Goal: Information Seeking & Learning: Compare options

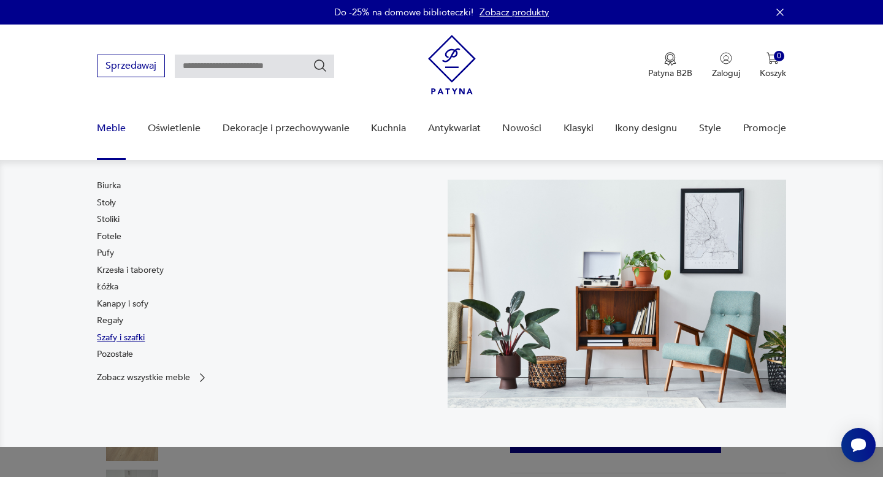
click at [112, 338] on link "Szafy i szafki" at bounding box center [121, 338] width 48 height 12
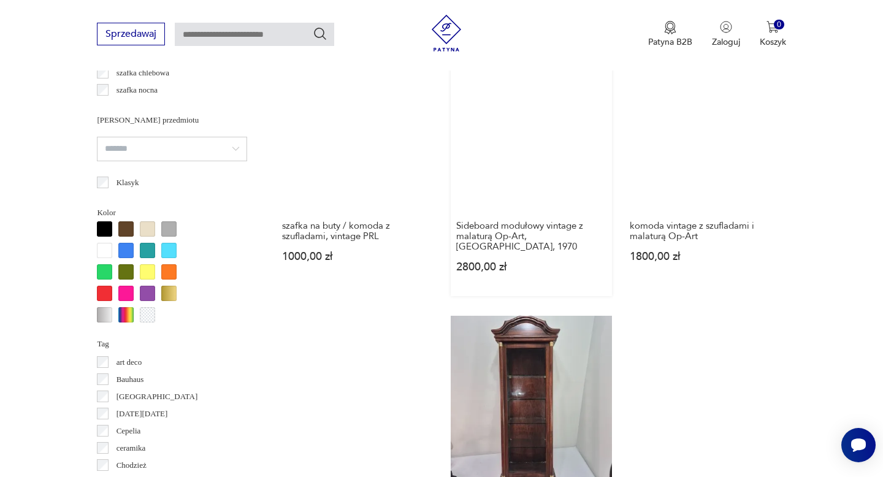
scroll to position [1027, 0]
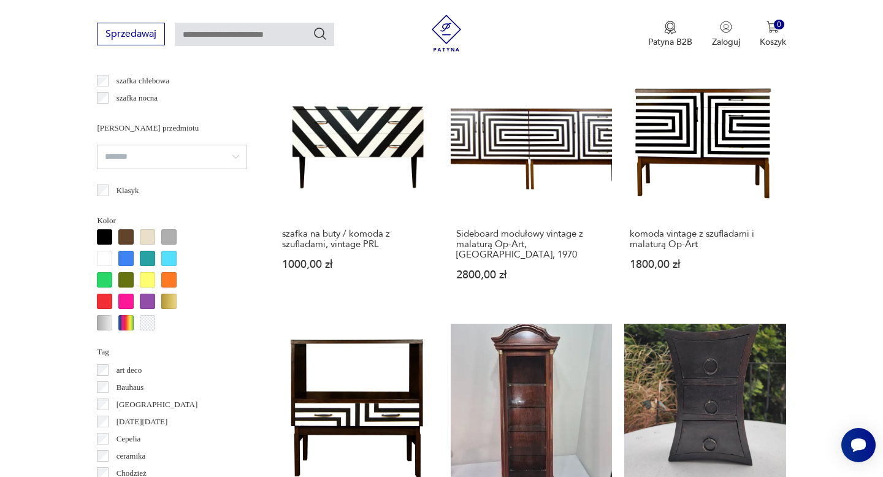
click at [128, 231] on div at bounding box center [125, 236] width 15 height 15
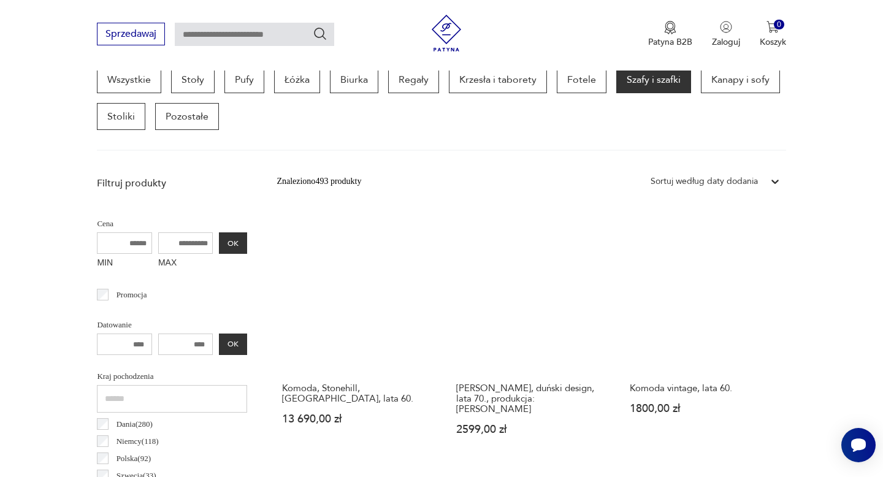
scroll to position [349, 0]
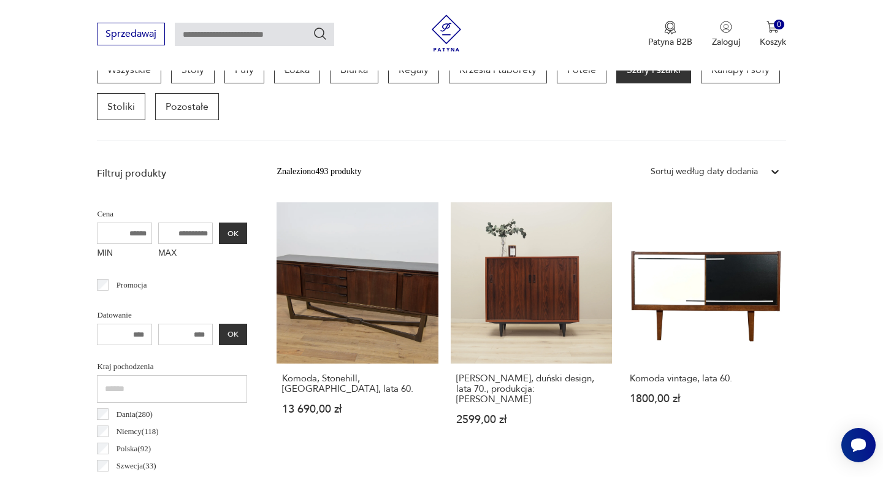
click at [204, 333] on input "number" at bounding box center [185, 334] width 55 height 21
click at [199, 331] on input "number" at bounding box center [185, 334] width 55 height 21
click at [199, 332] on input "number" at bounding box center [185, 334] width 55 height 21
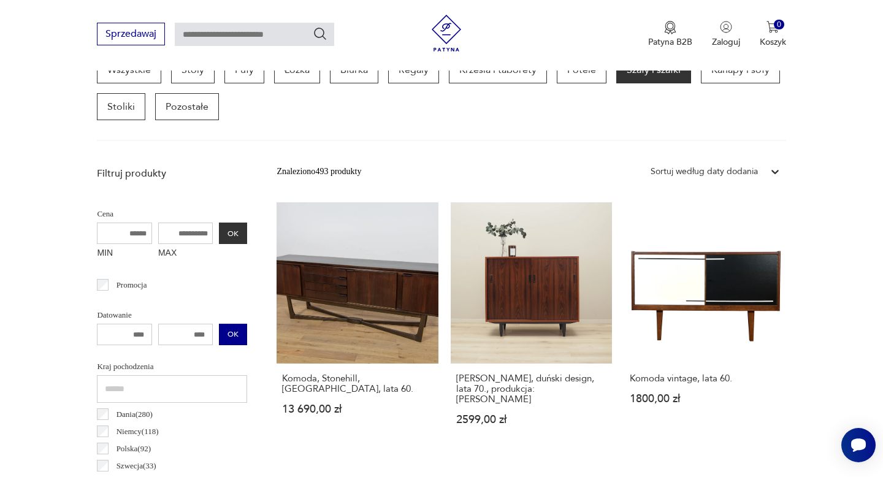
drag, startPoint x: 189, startPoint y: 332, endPoint x: 219, endPoint y: 332, distance: 30.0
click at [219, 332] on div "OK" at bounding box center [172, 334] width 150 height 21
type input "****"
click at [240, 336] on div "**** OK" at bounding box center [172, 334] width 150 height 21
click at [154, 387] on input "text" at bounding box center [172, 389] width 150 height 28
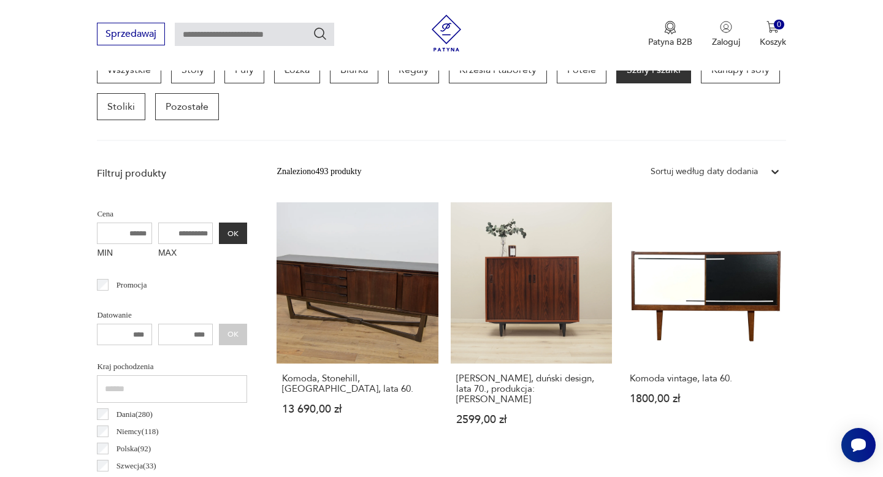
click at [228, 335] on div "**** OK" at bounding box center [172, 334] width 150 height 21
click at [140, 336] on input "number" at bounding box center [124, 334] width 55 height 21
type input "****"
click at [233, 339] on button "OK" at bounding box center [233, 334] width 28 height 21
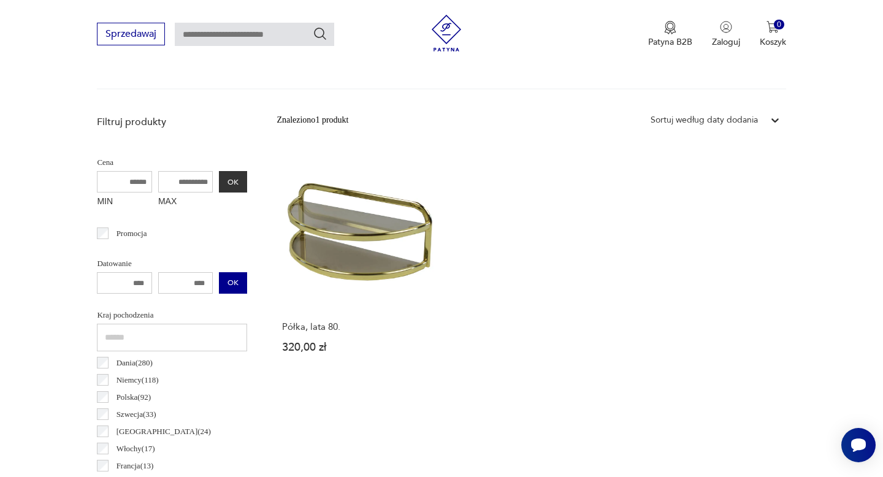
scroll to position [411, 0]
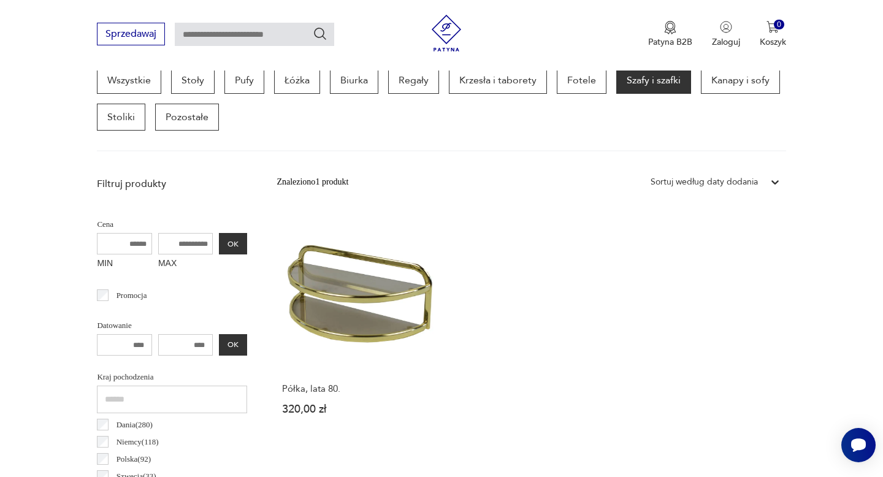
scroll to position [326, 0]
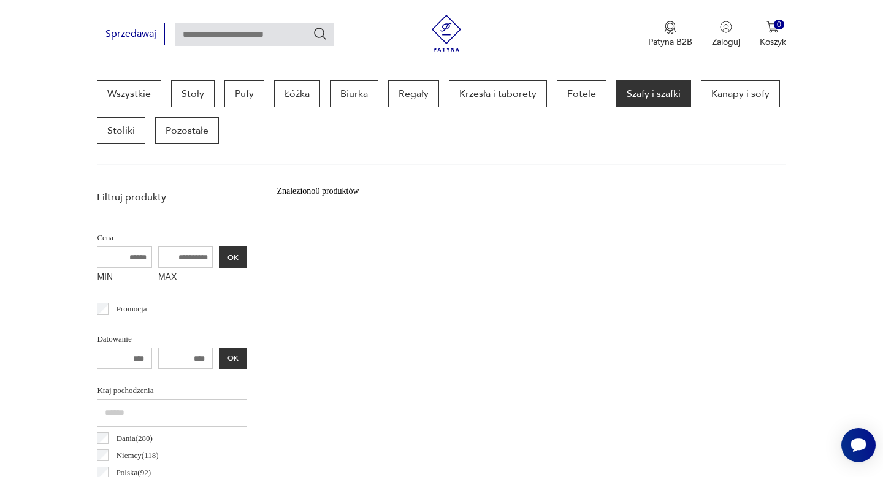
click at [206, 357] on input "****" at bounding box center [185, 358] width 55 height 21
type input "*"
type input "****"
click at [229, 356] on button "OK" at bounding box center [233, 358] width 28 height 21
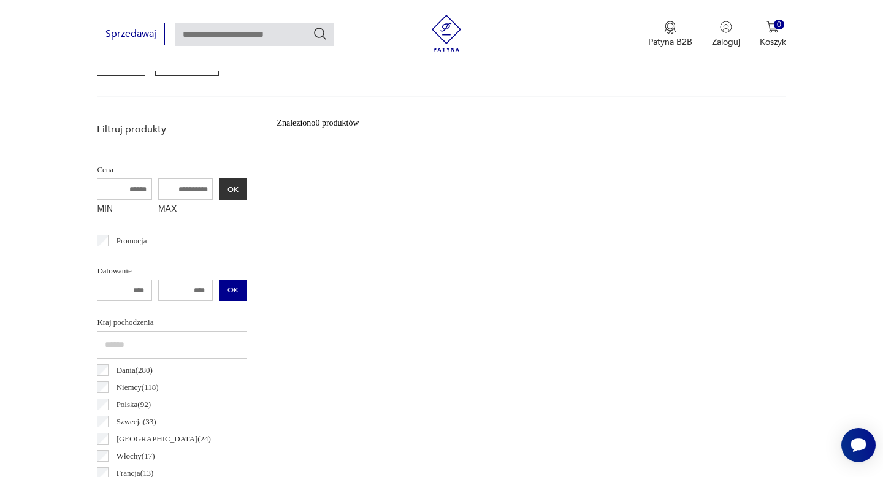
scroll to position [398, 0]
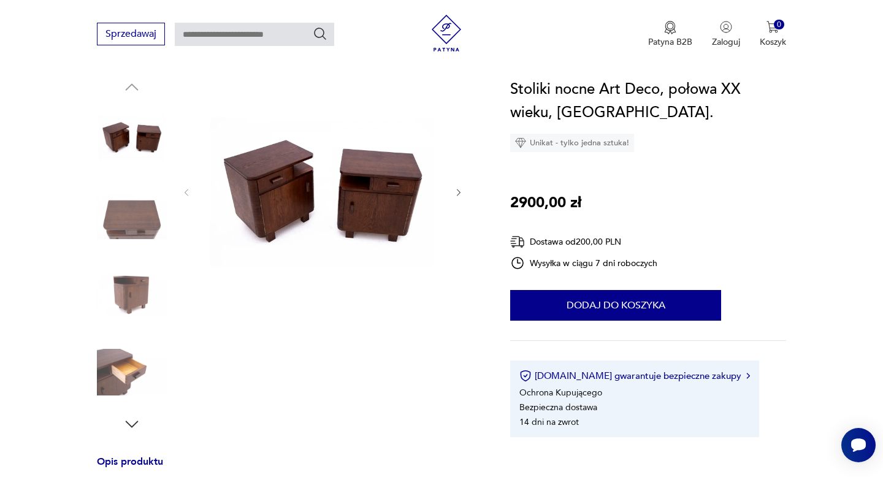
click at [124, 126] on img at bounding box center [132, 137] width 70 height 70
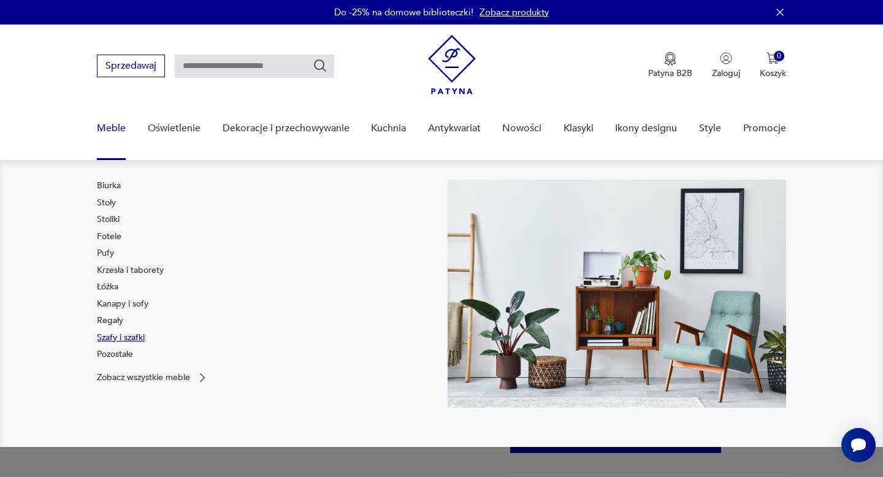
click at [112, 340] on link "Szafy i szafki" at bounding box center [121, 338] width 48 height 12
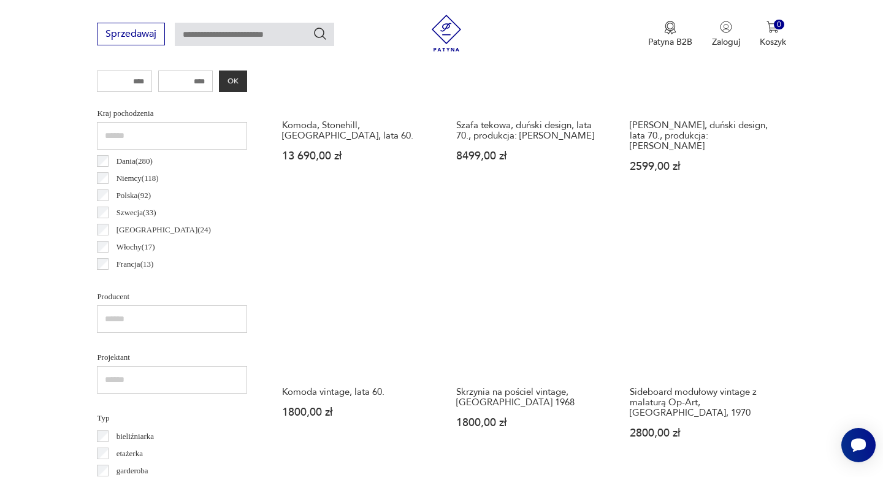
scroll to position [603, 0]
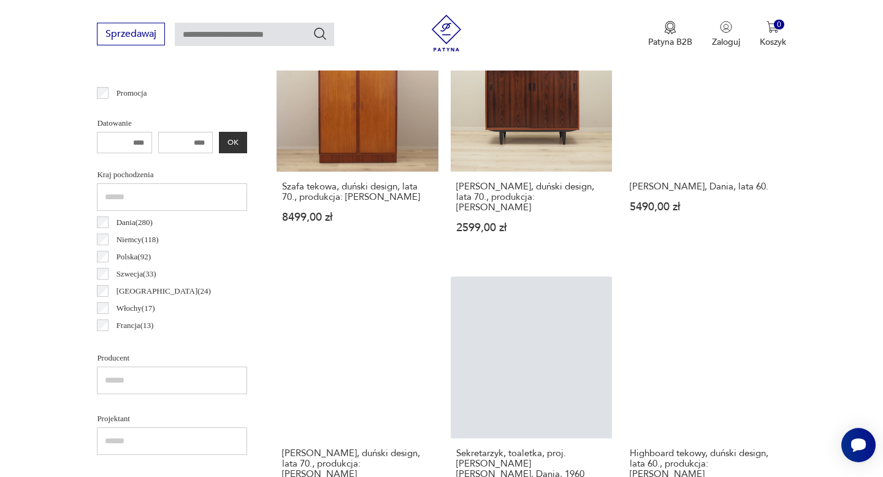
scroll to position [540, 0]
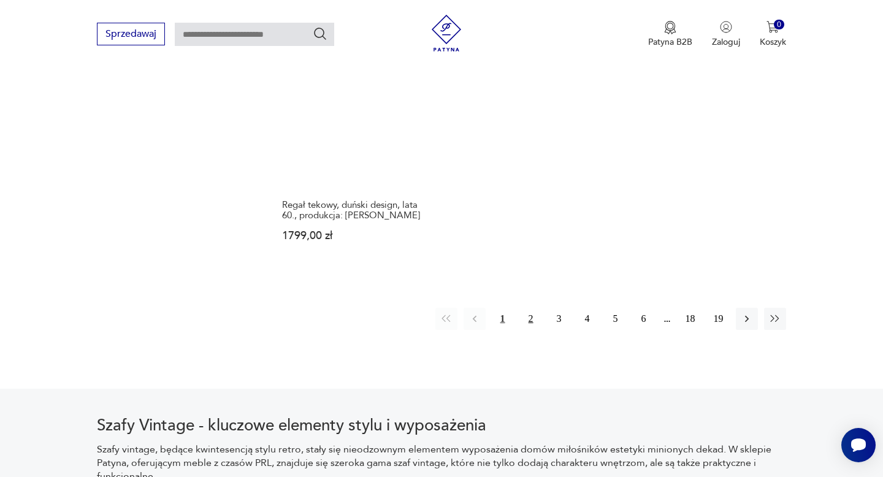
scroll to position [1868, 0]
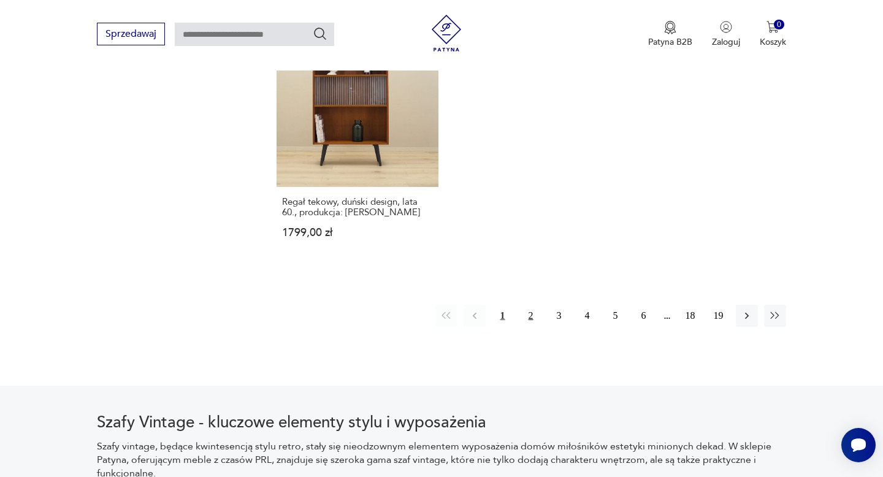
click at [532, 305] on button "2" at bounding box center [531, 316] width 22 height 22
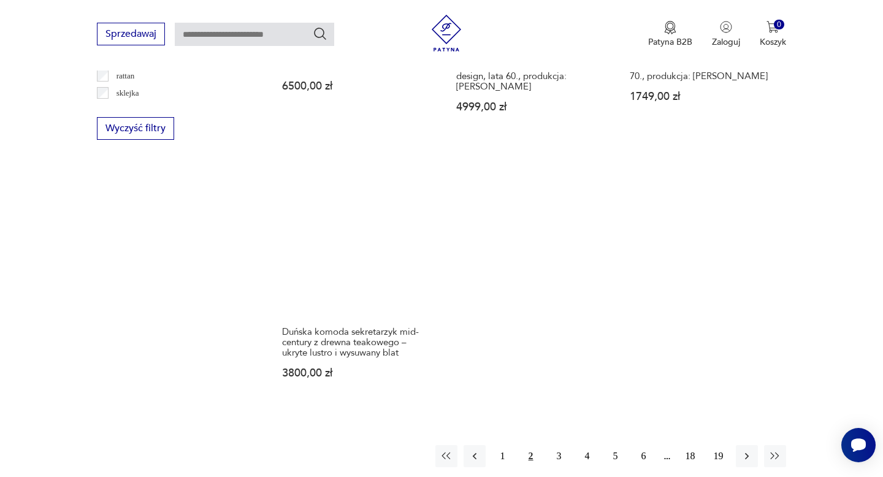
scroll to position [1755, 0]
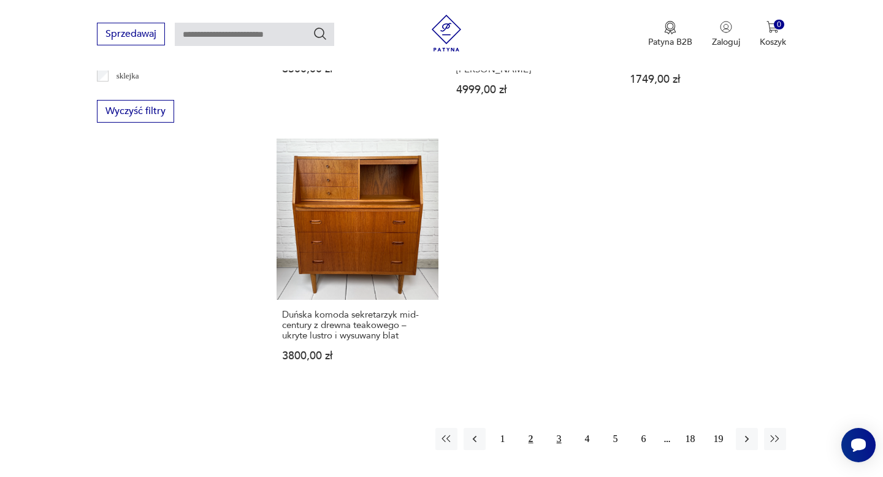
click at [561, 428] on button "3" at bounding box center [559, 439] width 22 height 22
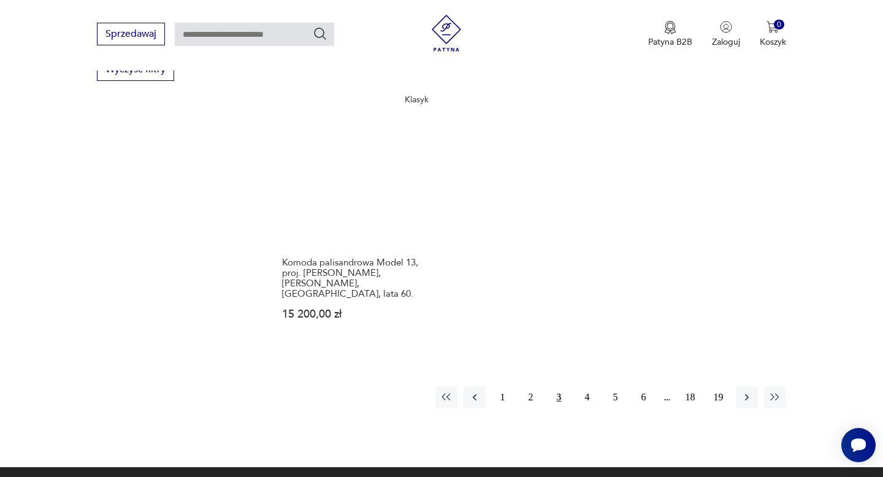
scroll to position [1797, 0]
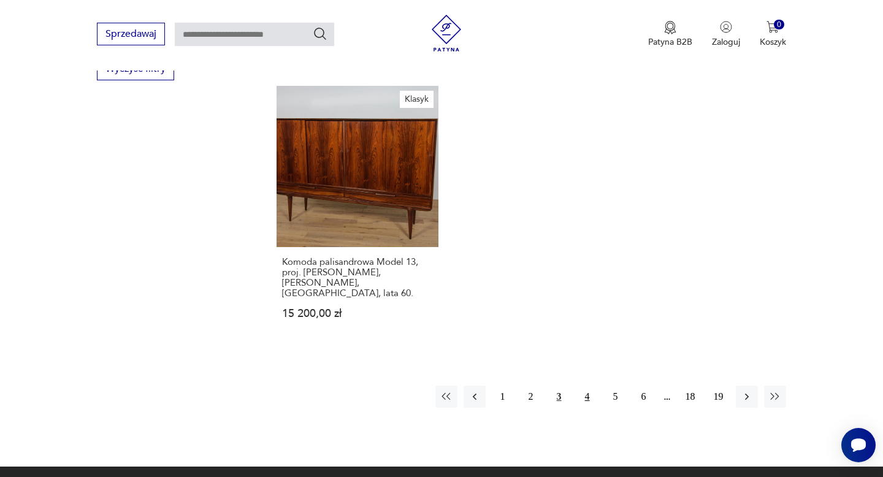
click at [581, 386] on button "4" at bounding box center [587, 397] width 22 height 22
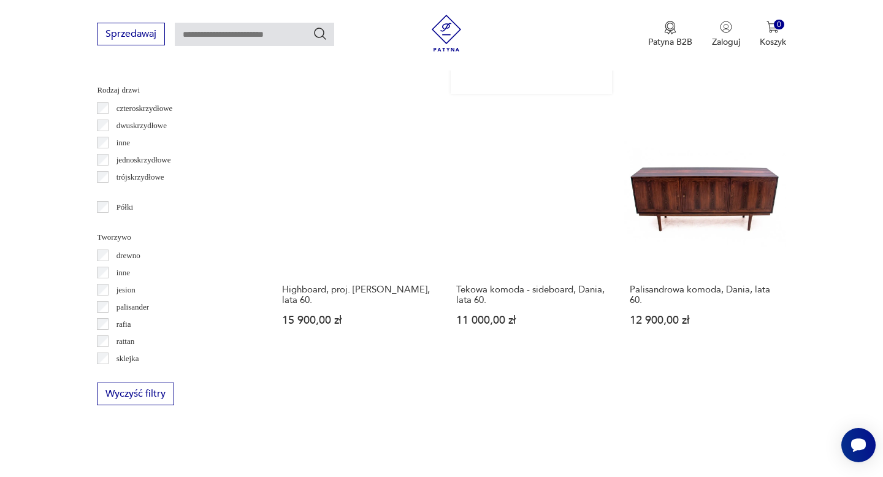
scroll to position [1433, 0]
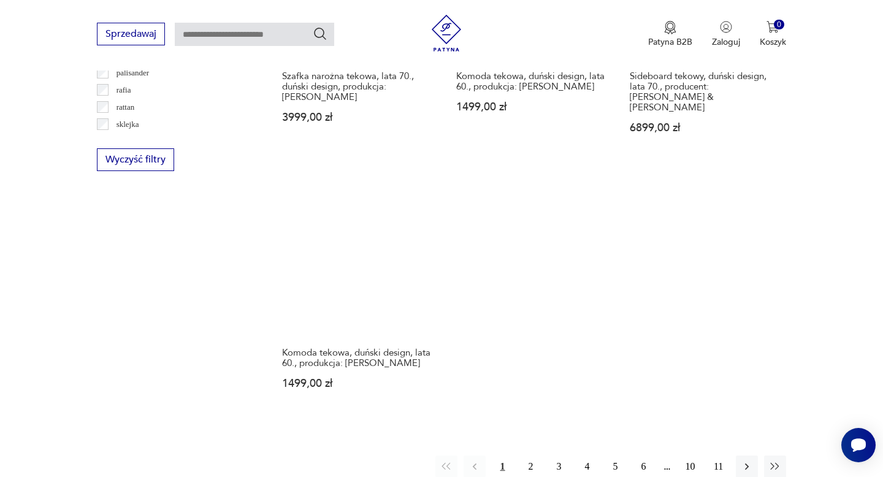
scroll to position [1706, 0]
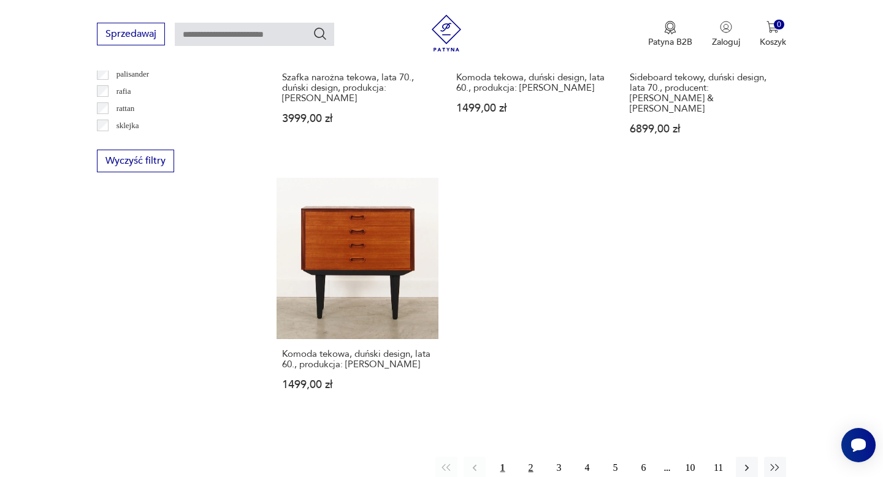
click at [533, 457] on button "2" at bounding box center [531, 468] width 22 height 22
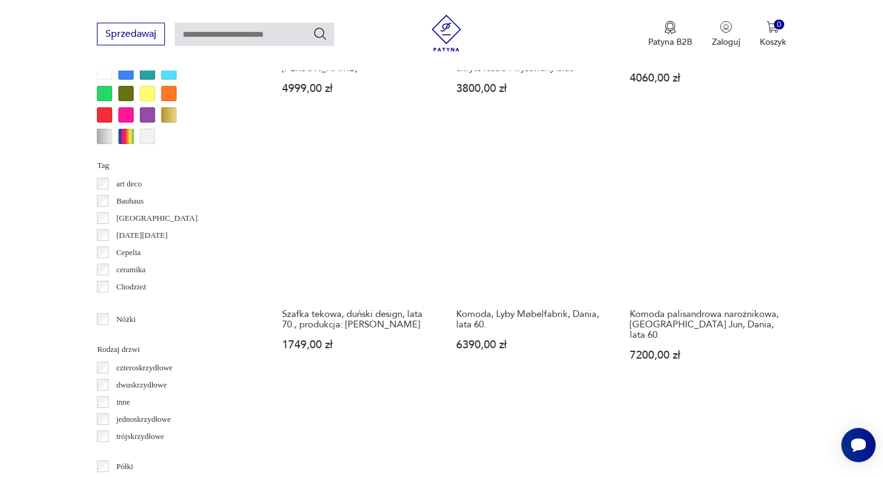
scroll to position [1249, 0]
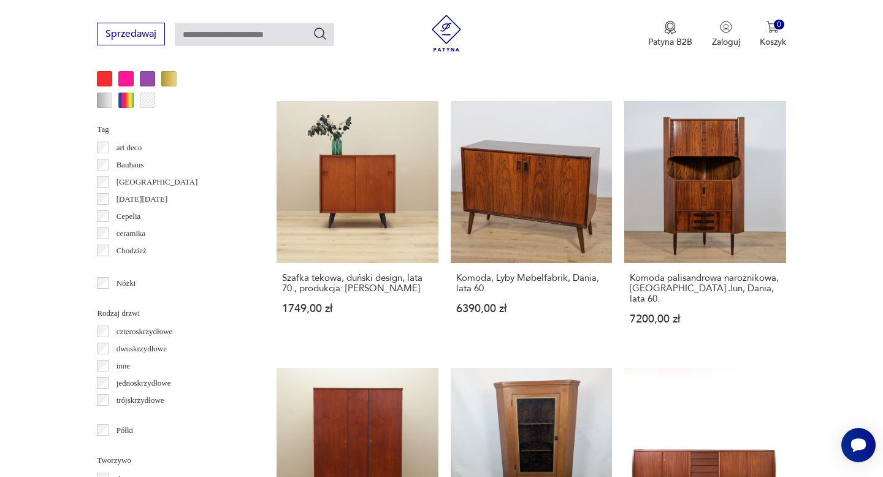
click at [279, 33] on input "text" at bounding box center [254, 34] width 159 height 23
type input "**********"
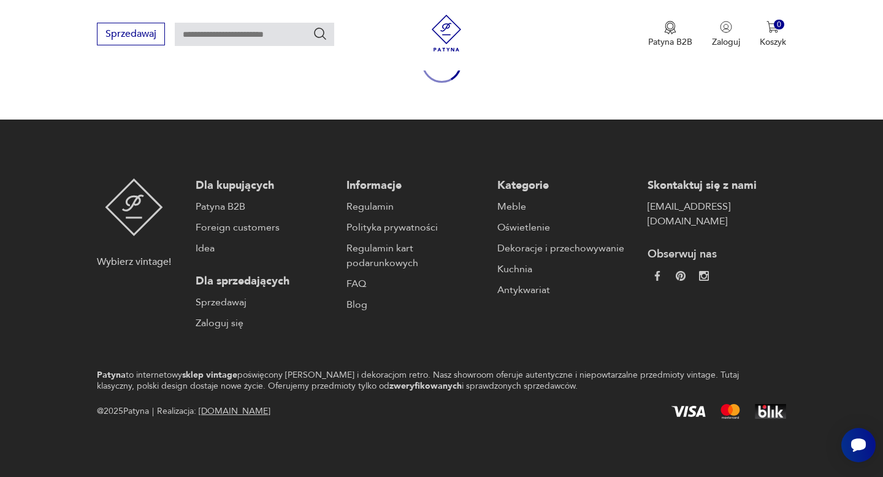
type input "**********"
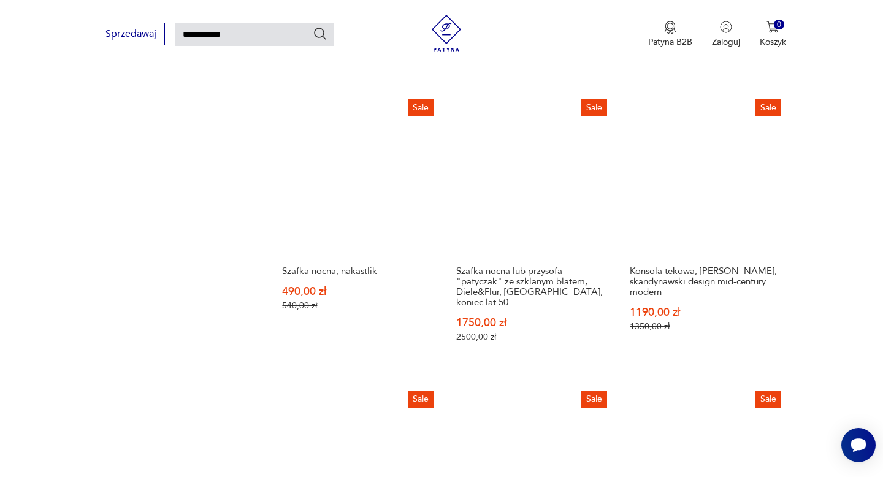
scroll to position [955, 0]
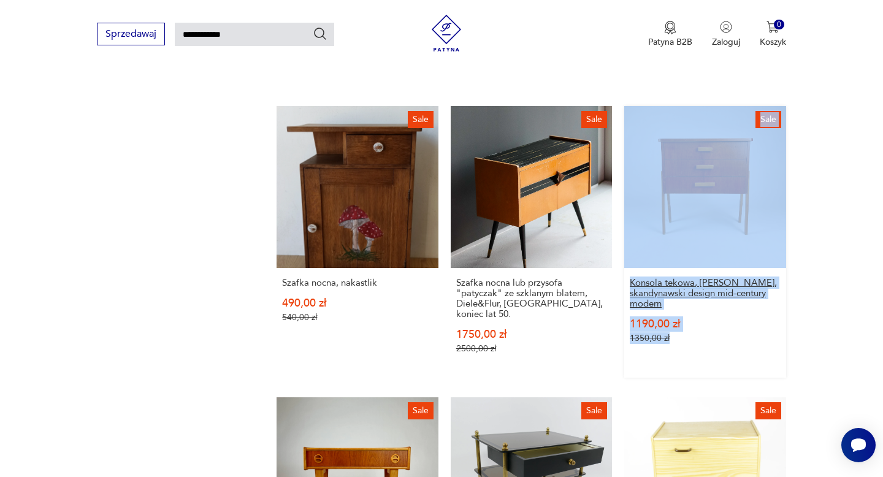
click at [640, 289] on h3 "Konsola tekowa, szafka nocna, skandynawski design mid-century modern" at bounding box center [705, 293] width 150 height 31
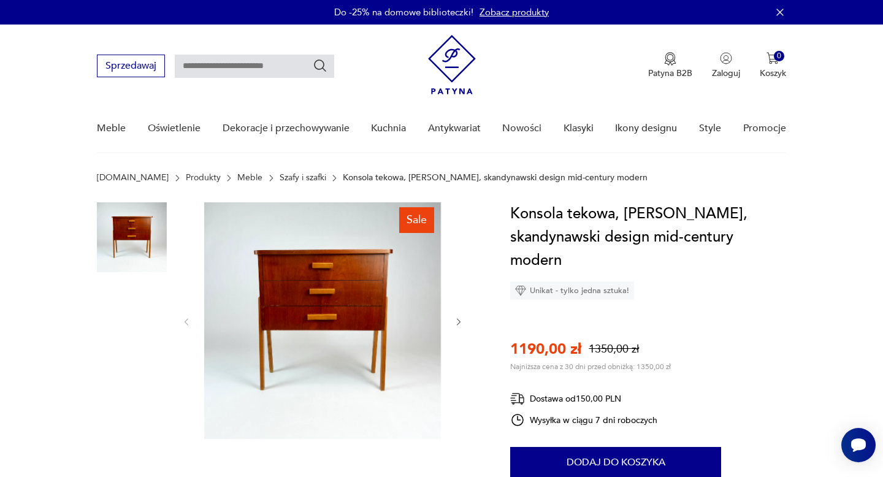
click at [142, 321] on img at bounding box center [132, 316] width 70 height 70
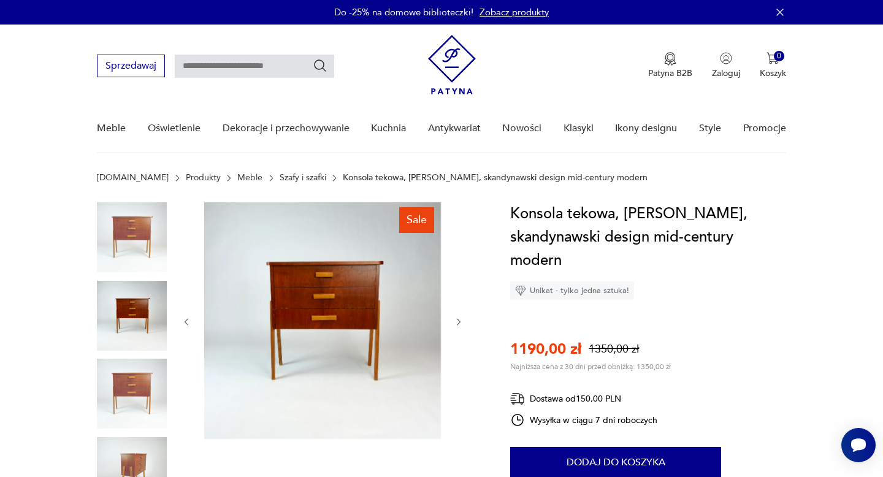
click at [148, 392] on img at bounding box center [132, 394] width 70 height 70
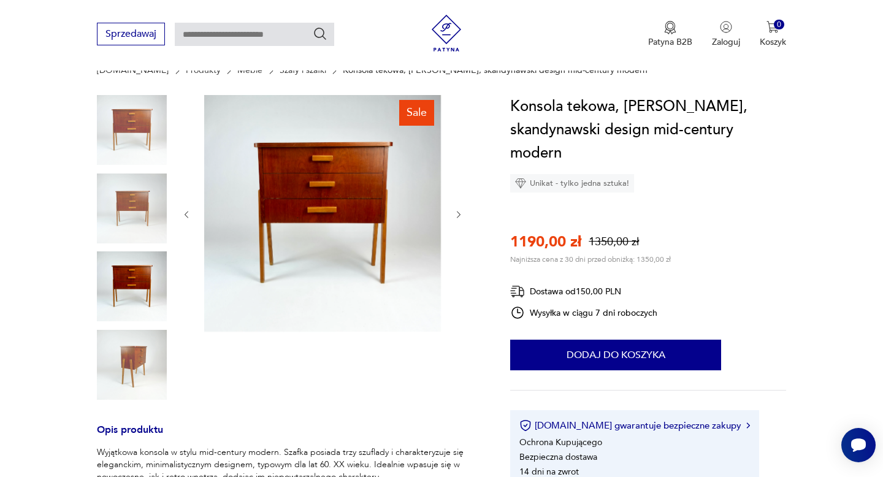
scroll to position [105, 0]
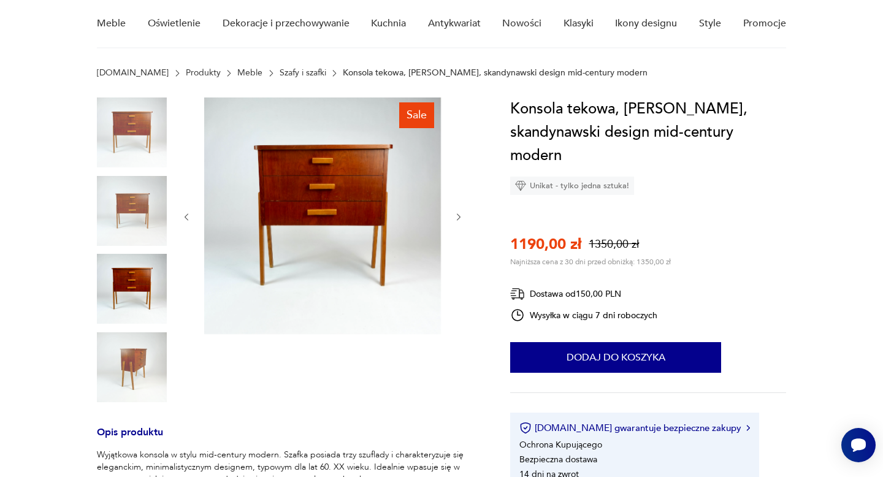
click at [145, 375] on img at bounding box center [132, 367] width 70 height 70
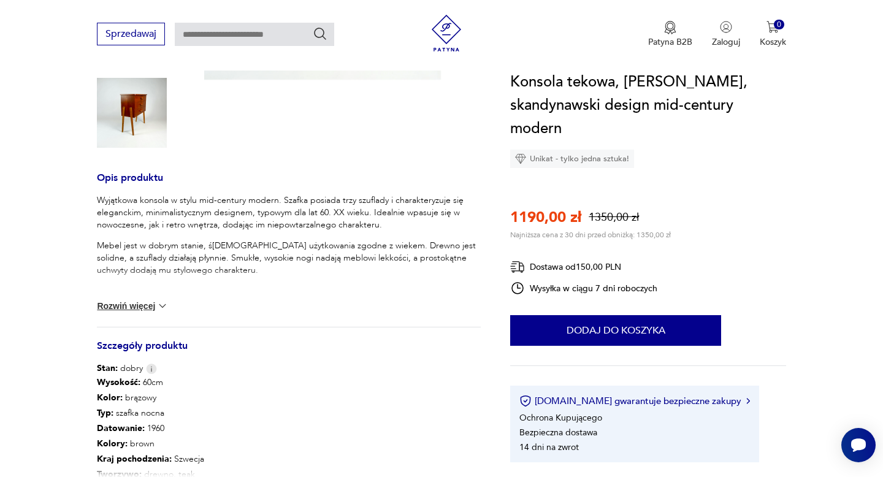
scroll to position [0, 0]
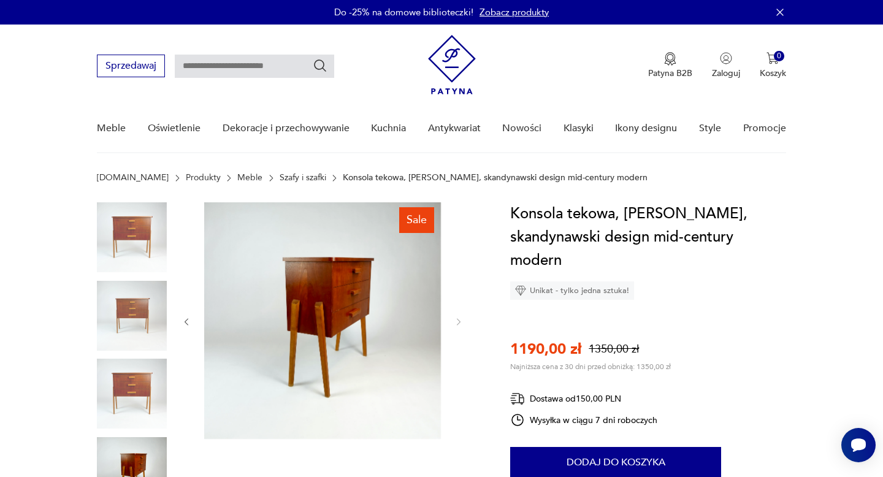
type input "**********"
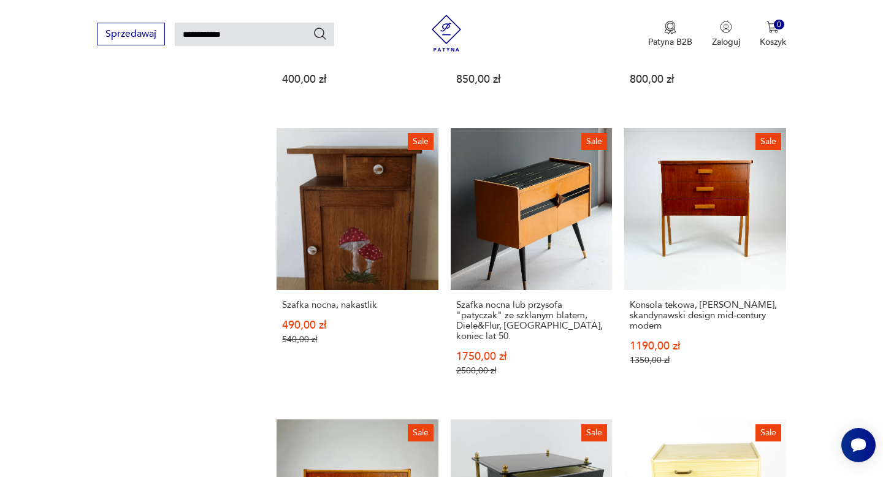
scroll to position [17, 0]
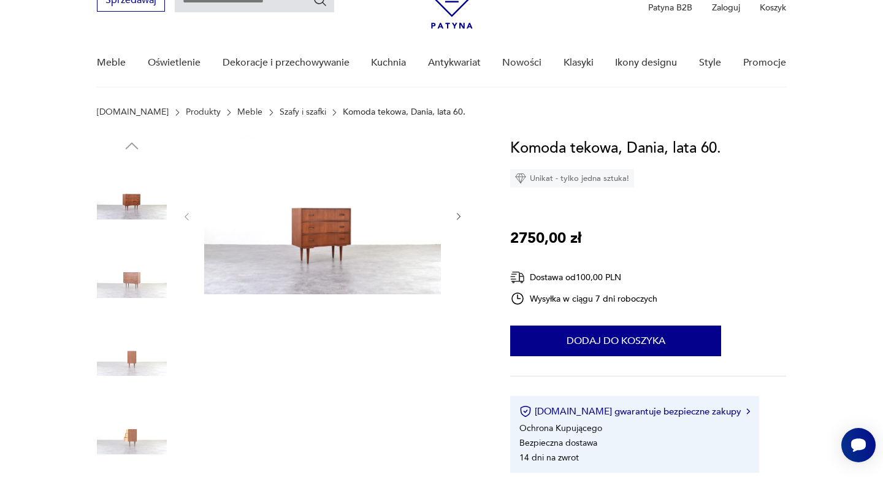
scroll to position [65, 0]
click at [135, 278] on img at bounding box center [132, 275] width 70 height 70
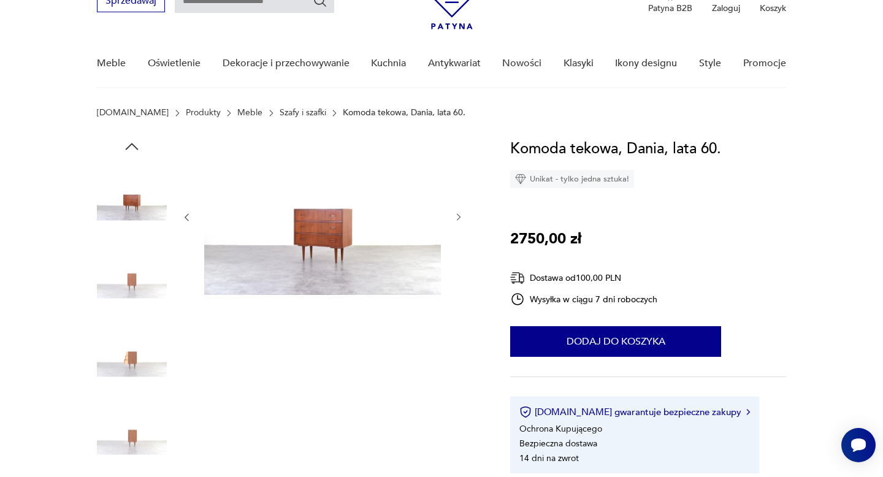
click at [129, 265] on img at bounding box center [132, 275] width 70 height 70
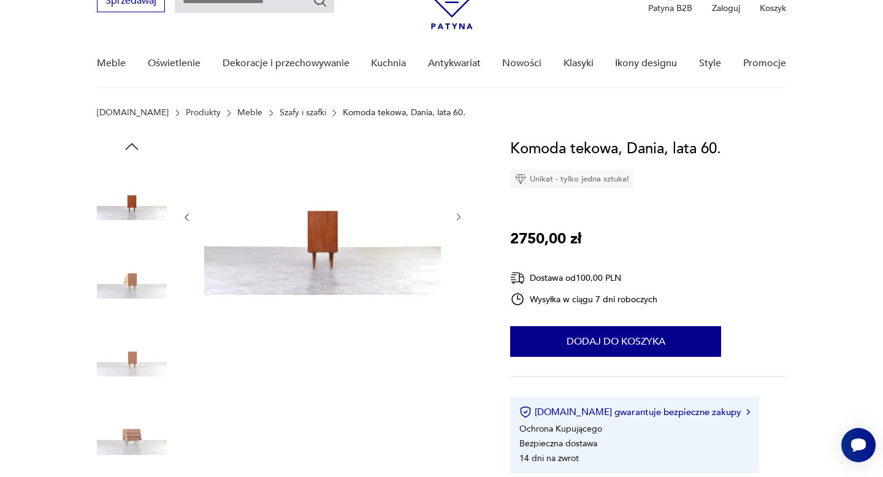
click at [130, 330] on img at bounding box center [132, 353] width 70 height 70
click at [131, 341] on img at bounding box center [132, 353] width 70 height 70
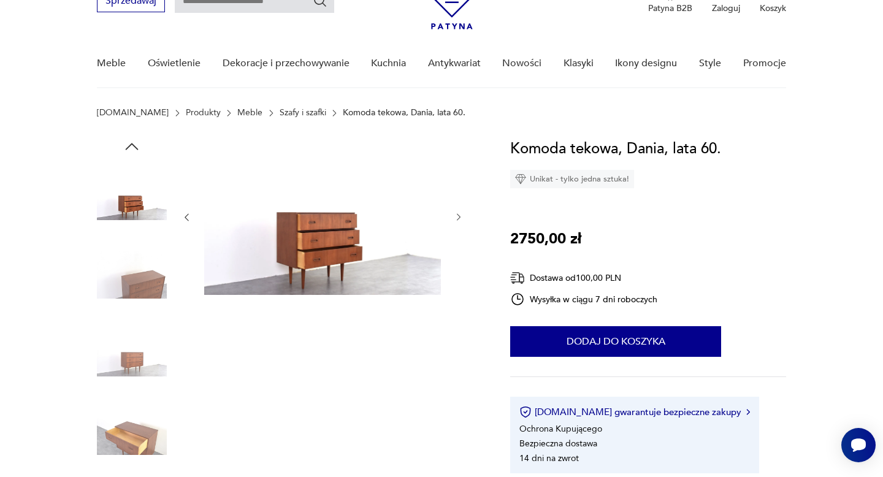
click at [131, 324] on img at bounding box center [132, 353] width 70 height 70
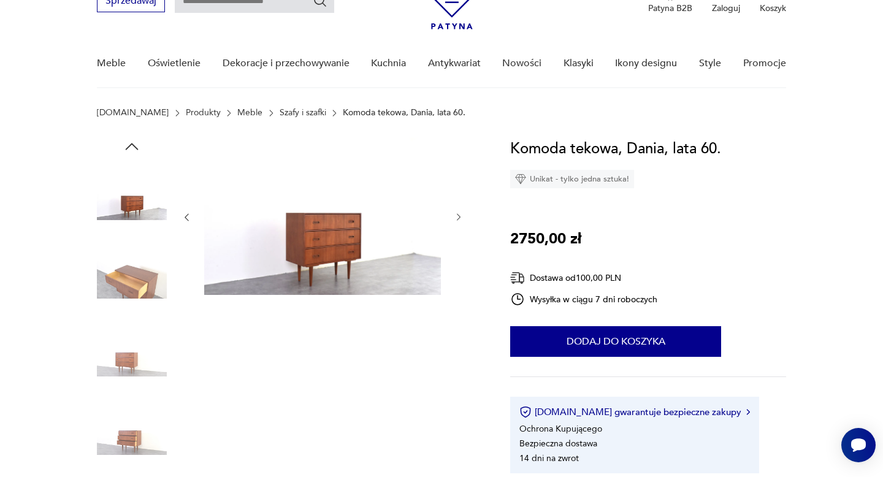
click at [130, 339] on img at bounding box center [132, 353] width 70 height 70
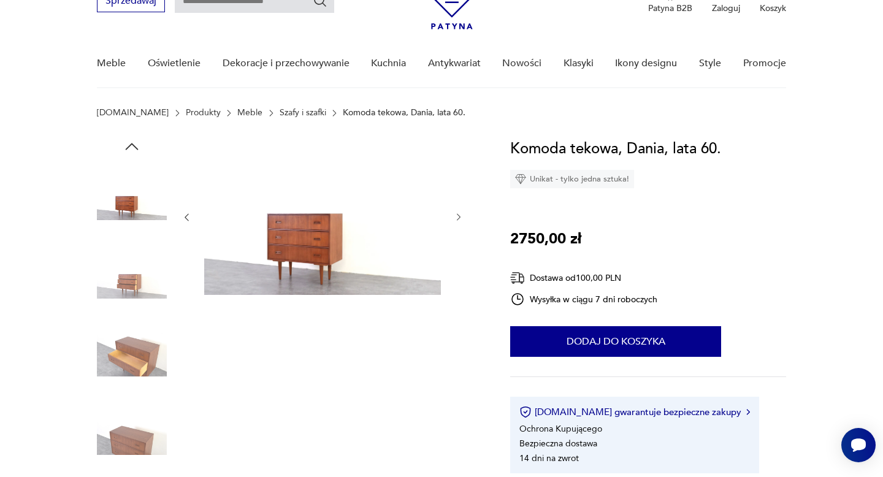
click at [132, 359] on img at bounding box center [132, 353] width 70 height 70
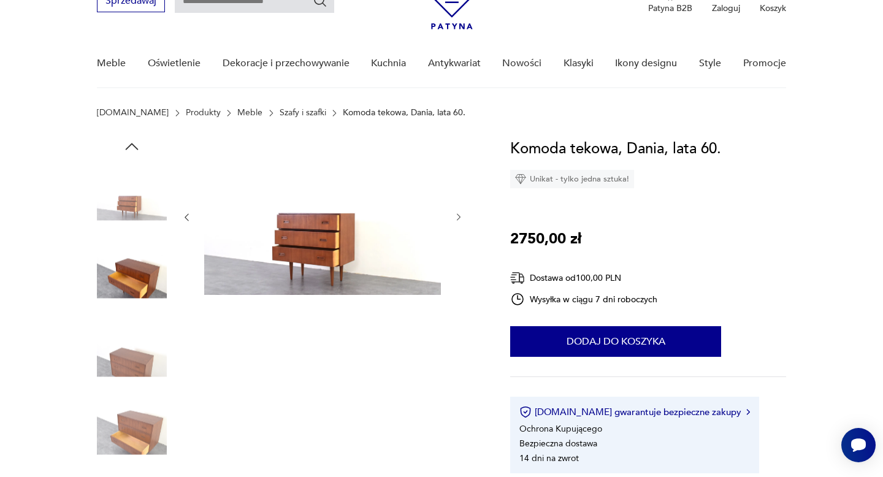
click at [133, 360] on img at bounding box center [132, 353] width 70 height 70
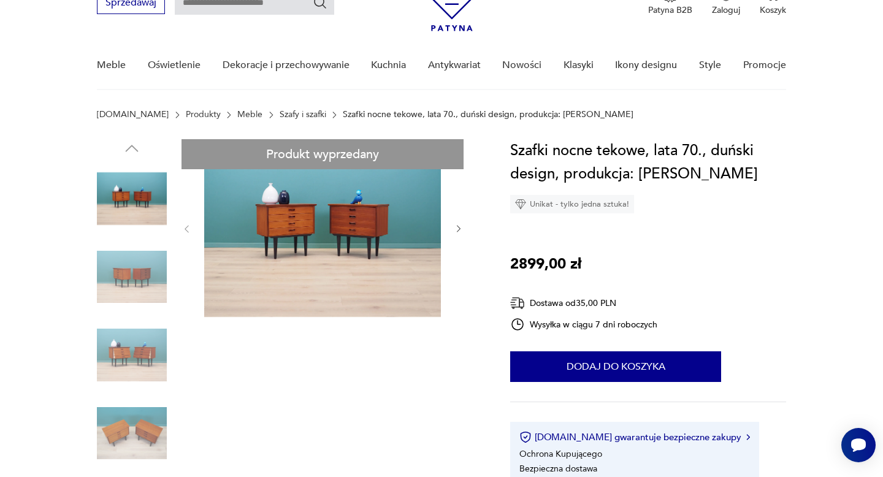
click at [135, 264] on img at bounding box center [132, 277] width 70 height 70
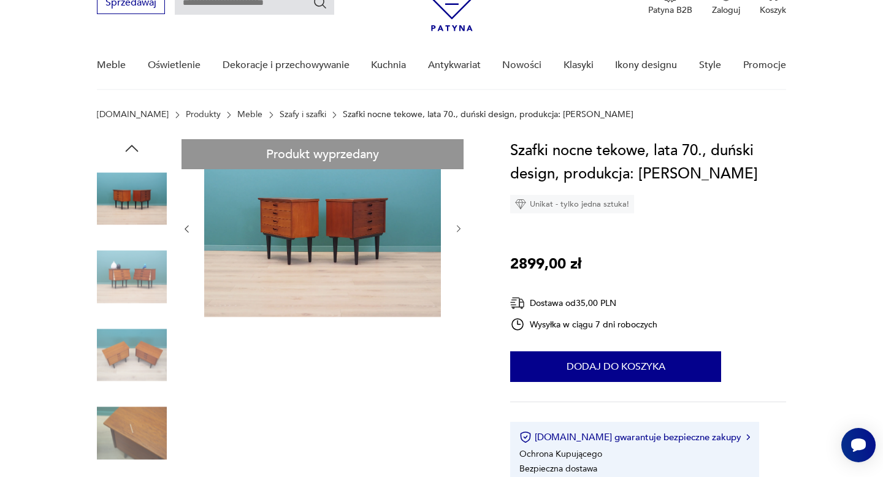
click at [135, 272] on img at bounding box center [132, 277] width 70 height 70
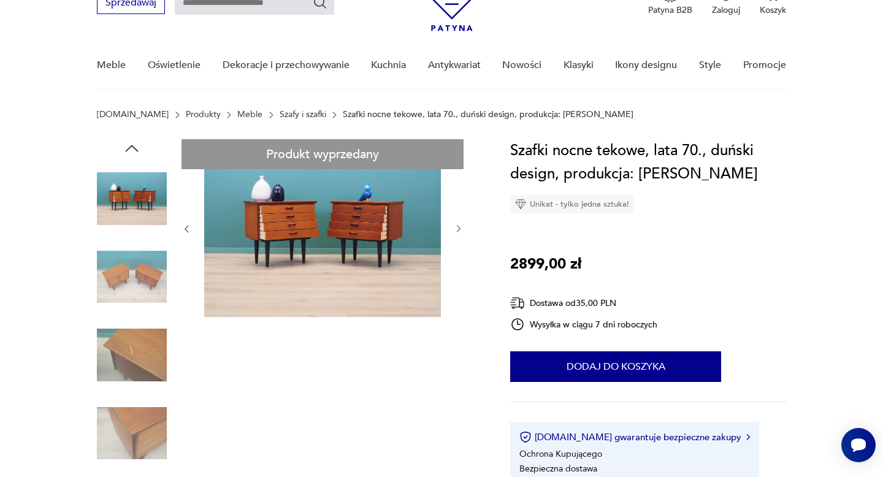
click at [137, 290] on img at bounding box center [132, 277] width 70 height 70
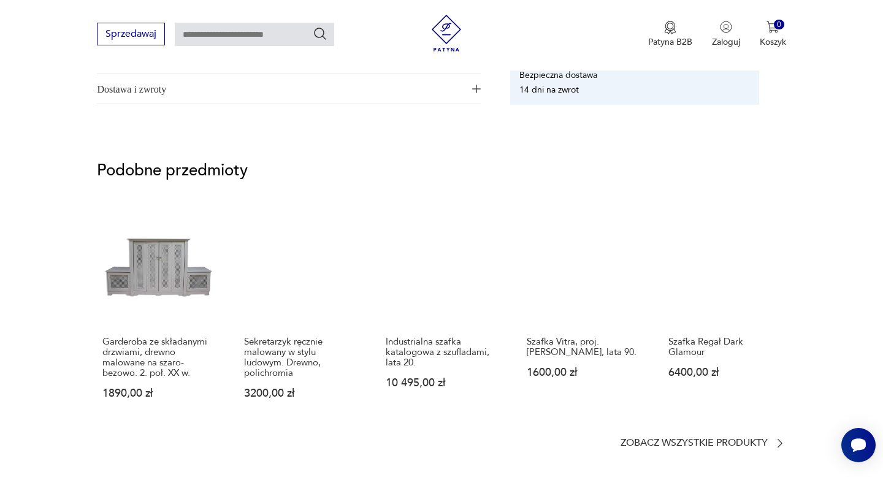
scroll to position [880, 0]
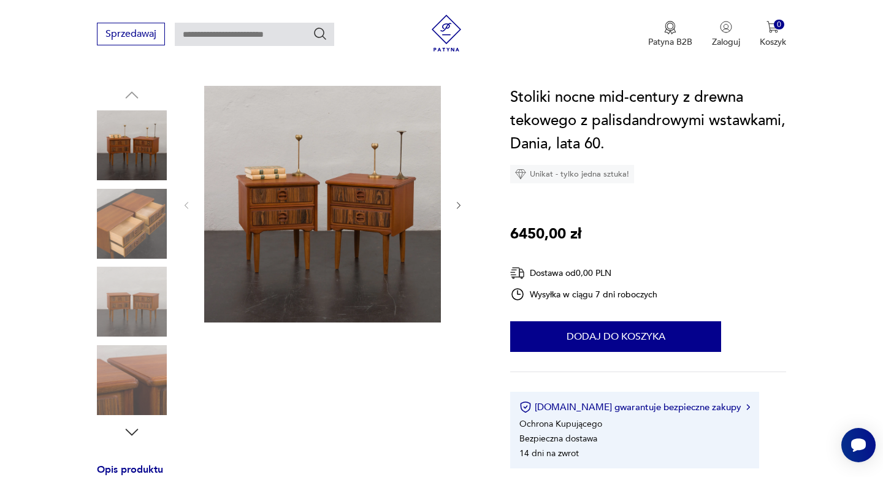
click at [310, 219] on img at bounding box center [322, 204] width 237 height 237
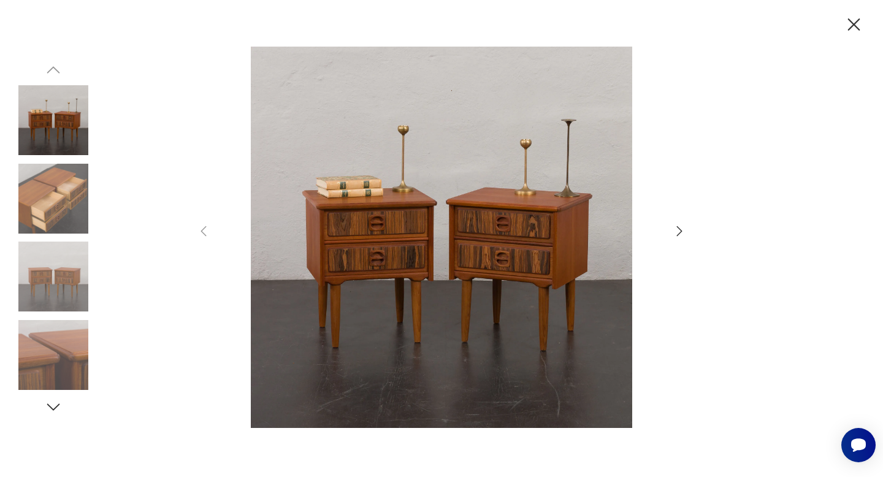
click at [679, 230] on icon "button" at bounding box center [679, 231] width 15 height 15
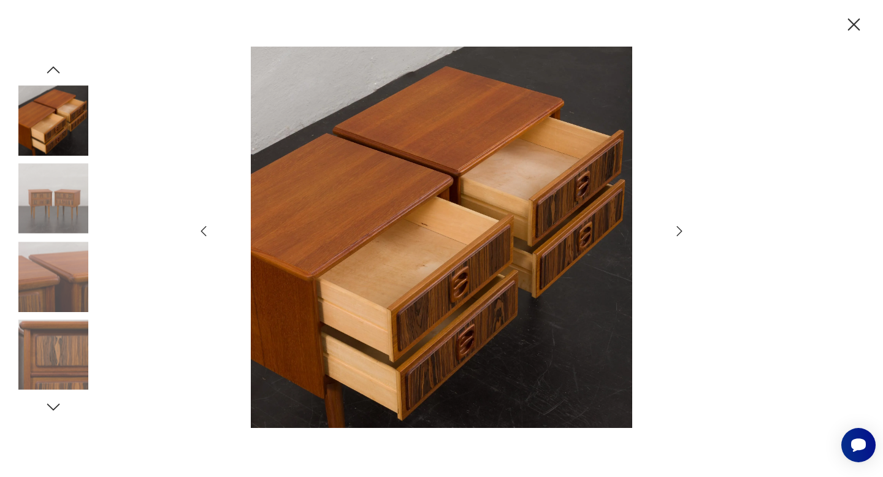
click at [679, 231] on icon "button" at bounding box center [679, 231] width 15 height 15
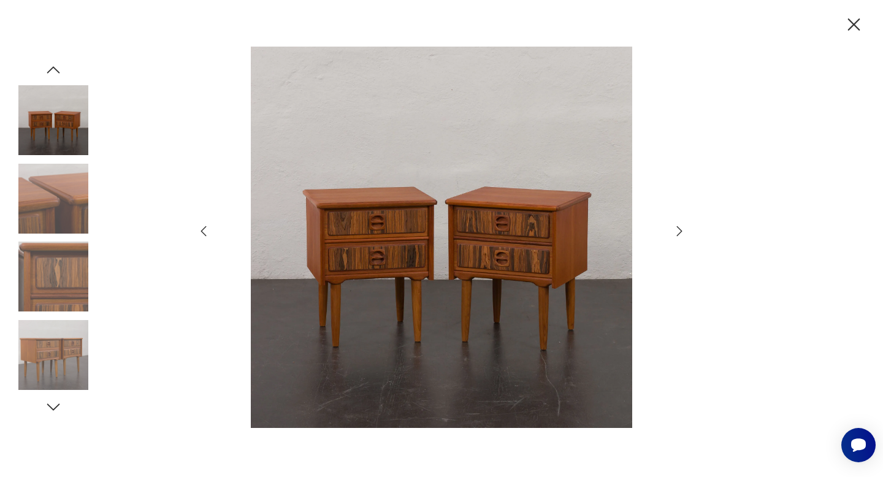
click at [679, 231] on icon "button" at bounding box center [679, 231] width 15 height 15
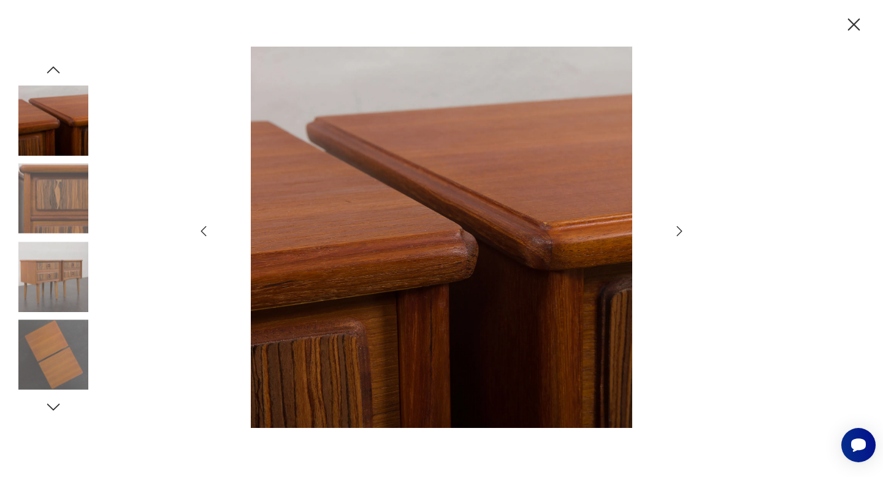
click at [679, 231] on icon "button" at bounding box center [679, 231] width 15 height 15
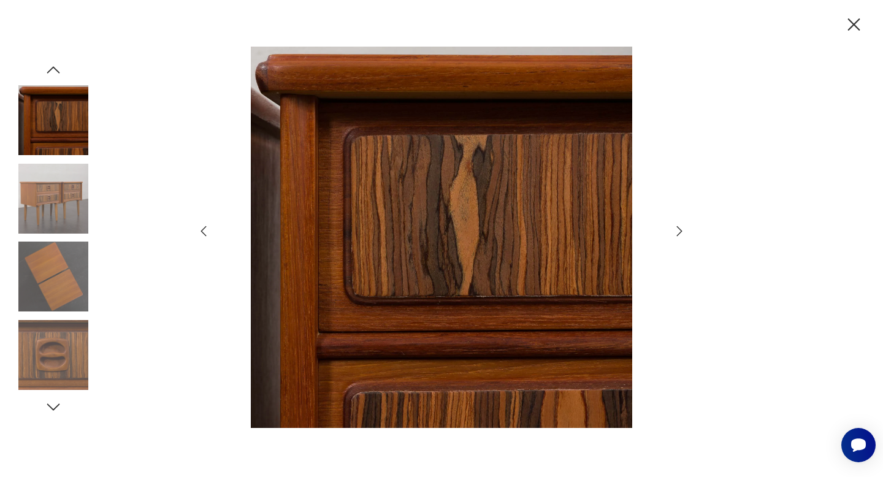
click at [679, 231] on icon "button" at bounding box center [679, 231] width 15 height 15
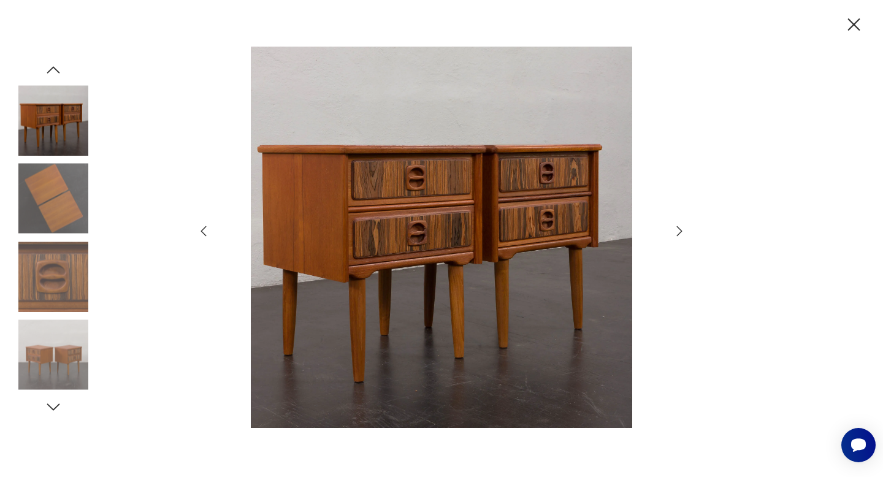
click at [679, 231] on icon "button" at bounding box center [679, 231] width 15 height 15
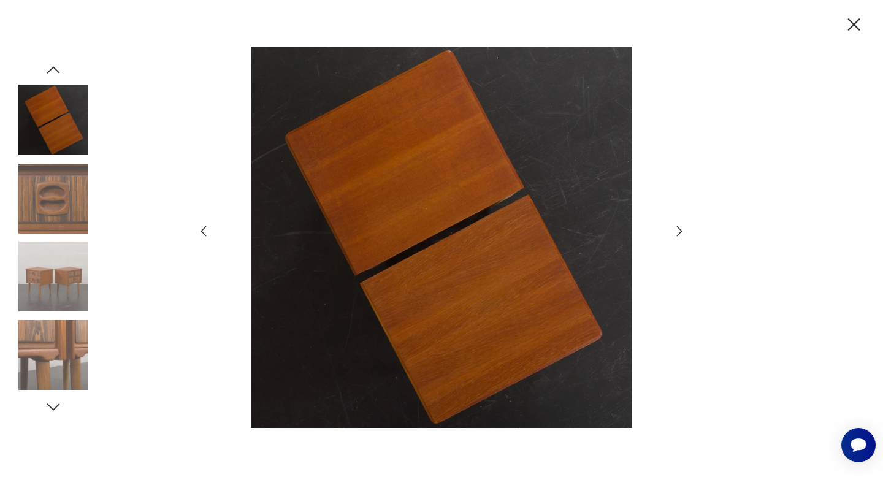
click at [858, 18] on icon "button" at bounding box center [853, 24] width 21 height 21
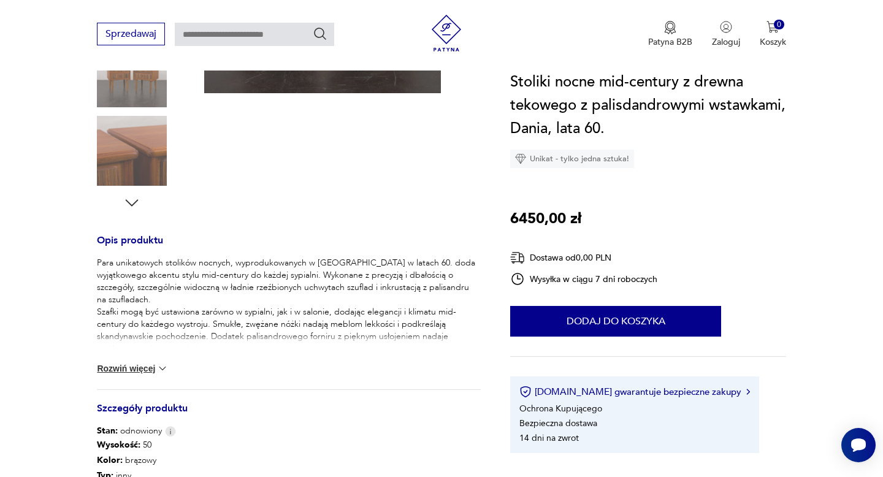
scroll to position [349, 0]
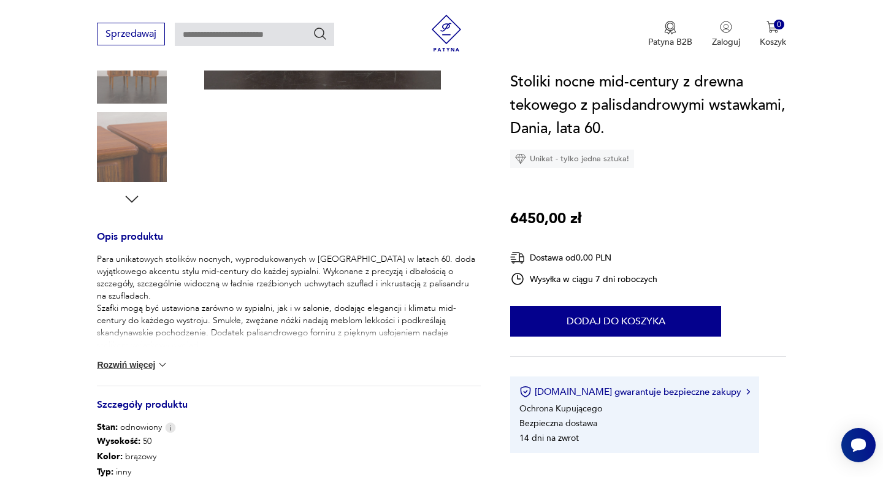
click at [116, 364] on button "Rozwiń więcej" at bounding box center [132, 365] width 71 height 12
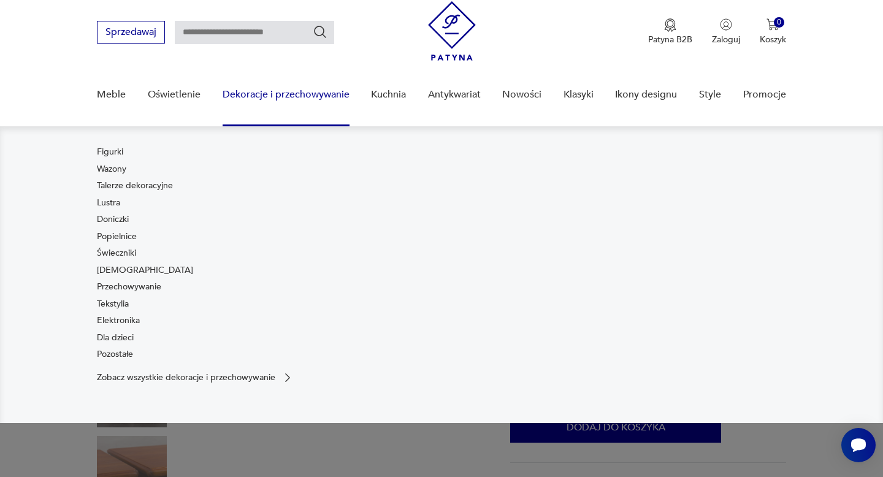
scroll to position [0, 0]
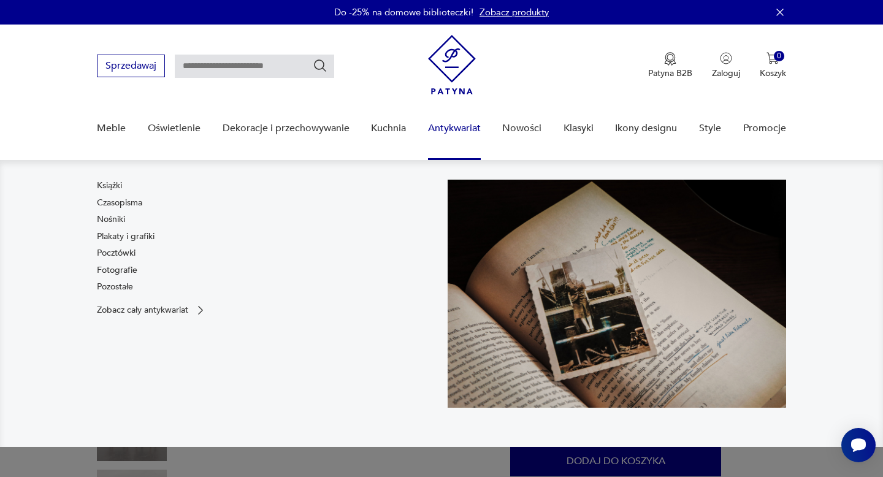
click at [552, 65] on div "Patyna B2B Zaloguj 0 Koszyk Twój koszyk ( 0 ) Brak produktów w koszyku IDŹ DO K…" at bounding box center [607, 66] width 358 height 62
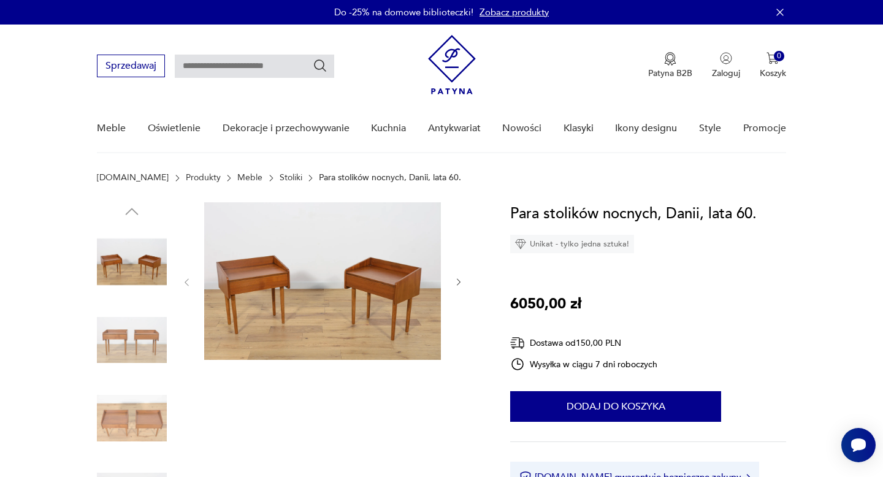
click at [367, 282] on img at bounding box center [322, 281] width 237 height 158
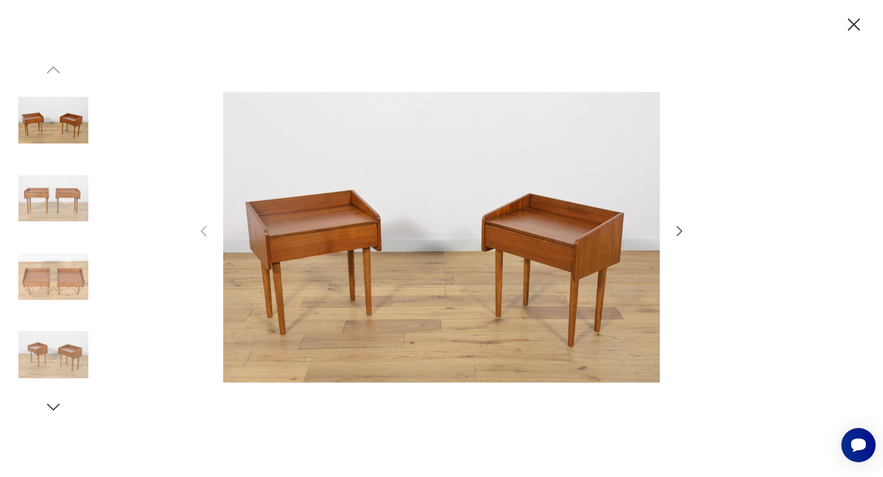
click at [682, 234] on icon "button" at bounding box center [679, 231] width 15 height 15
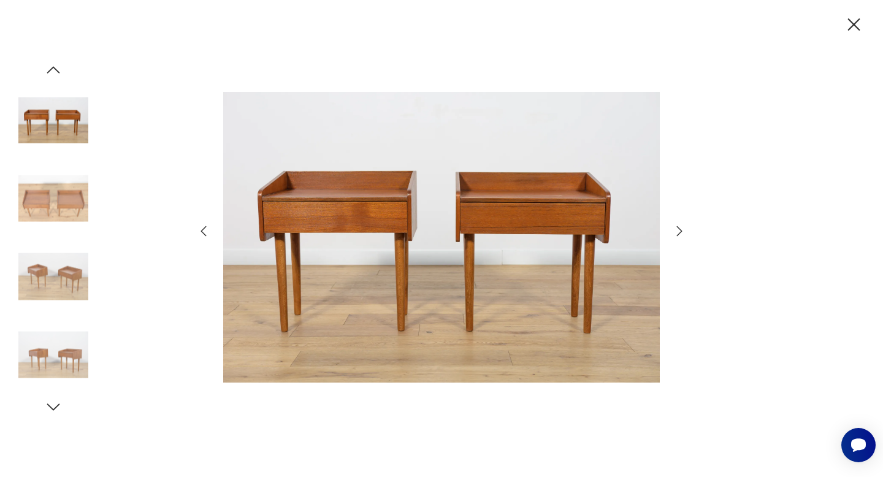
click at [681, 233] on icon "button" at bounding box center [679, 231] width 15 height 15
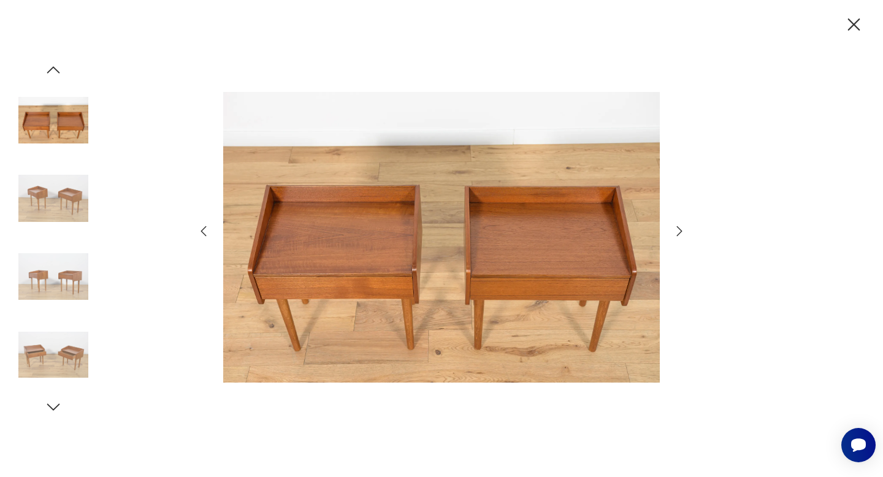
click at [681, 233] on icon "button" at bounding box center [679, 231] width 15 height 15
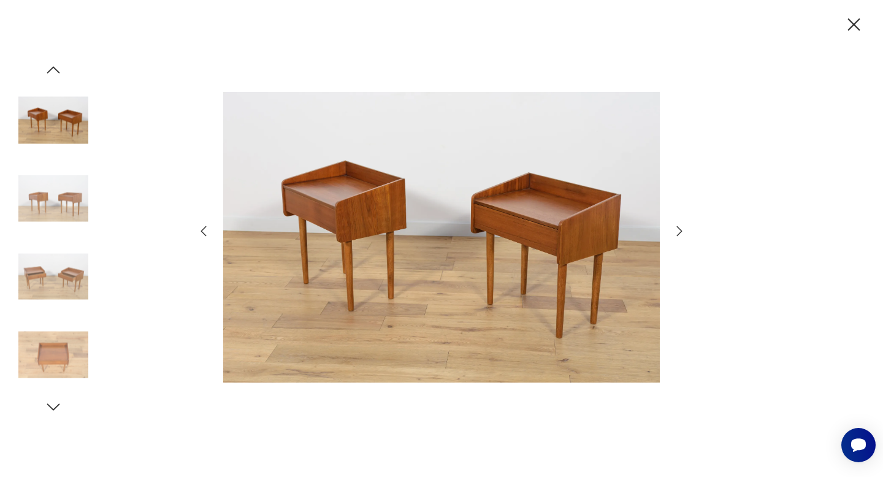
click at [681, 232] on icon "button" at bounding box center [679, 231] width 15 height 15
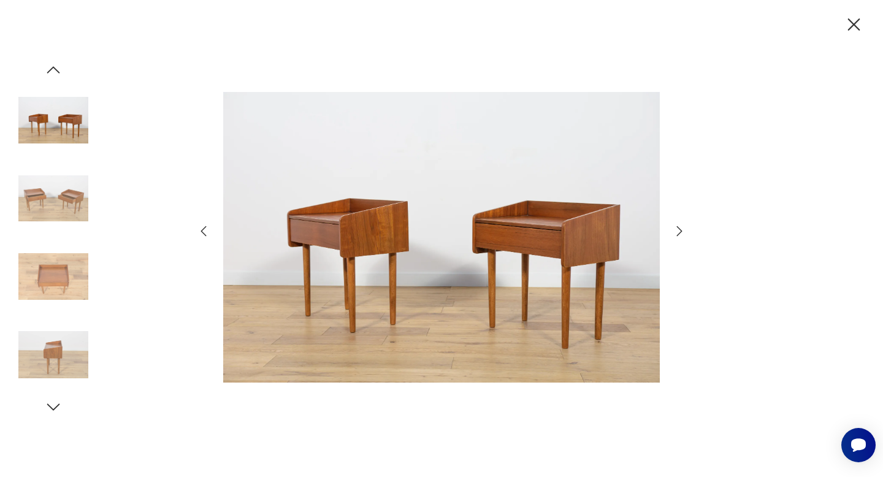
click at [681, 232] on icon "button" at bounding box center [679, 231] width 15 height 15
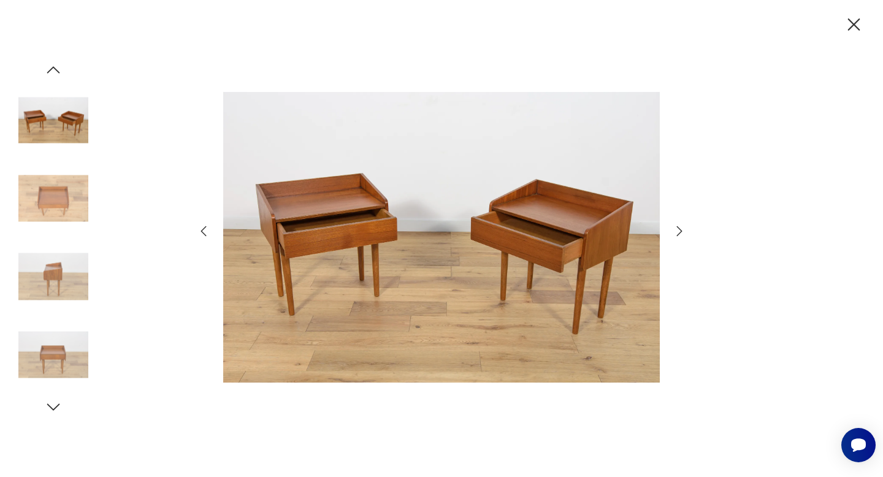
click at [681, 232] on icon "button" at bounding box center [679, 231] width 15 height 15
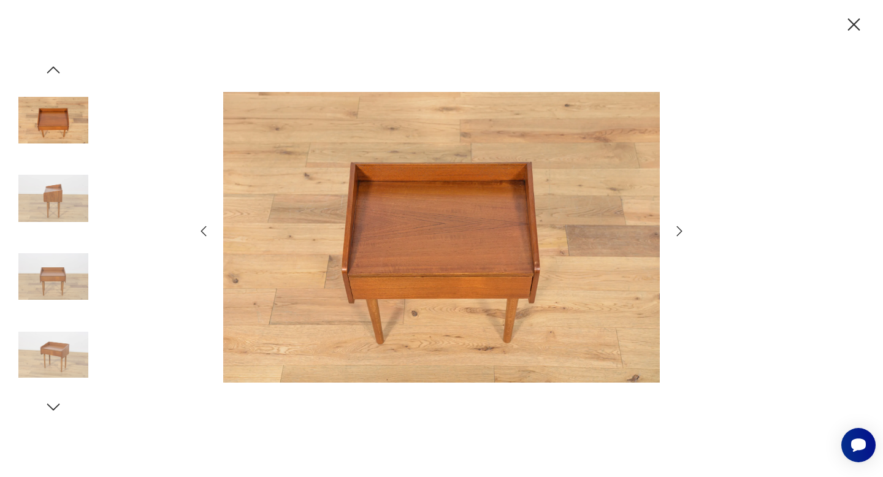
click at [855, 20] on icon "button" at bounding box center [853, 24] width 21 height 21
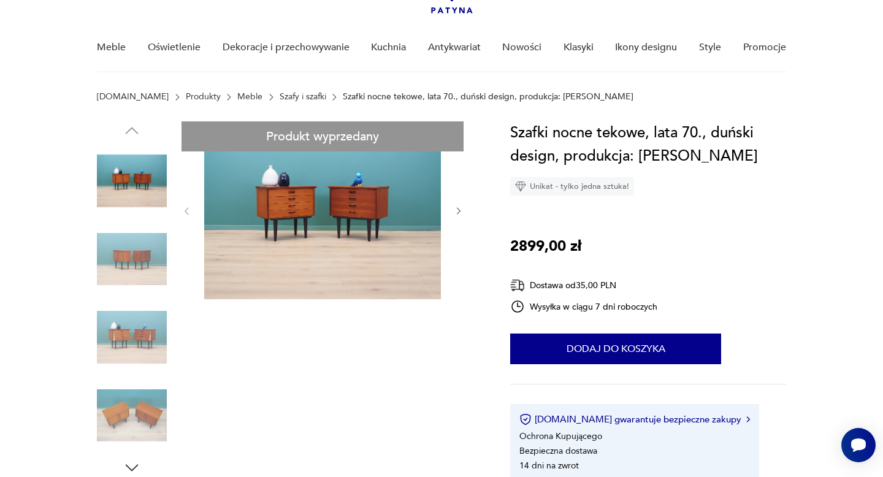
scroll to position [80, 0]
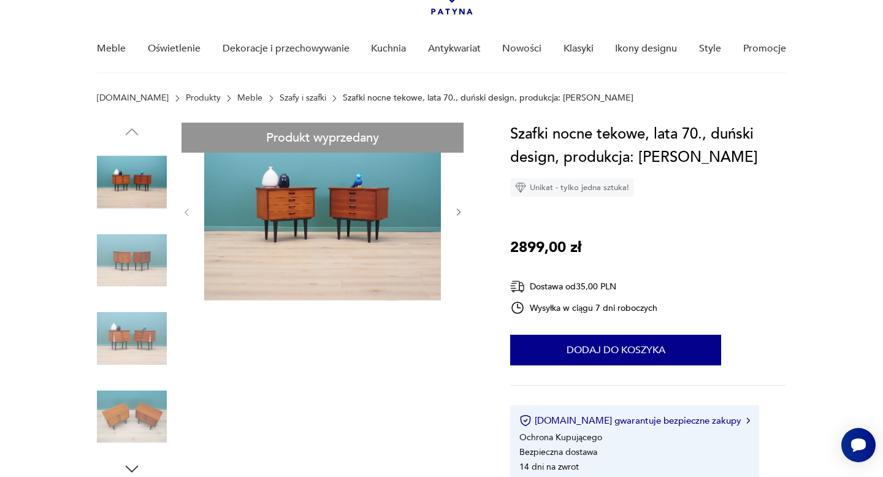
click at [376, 251] on img at bounding box center [322, 212] width 237 height 178
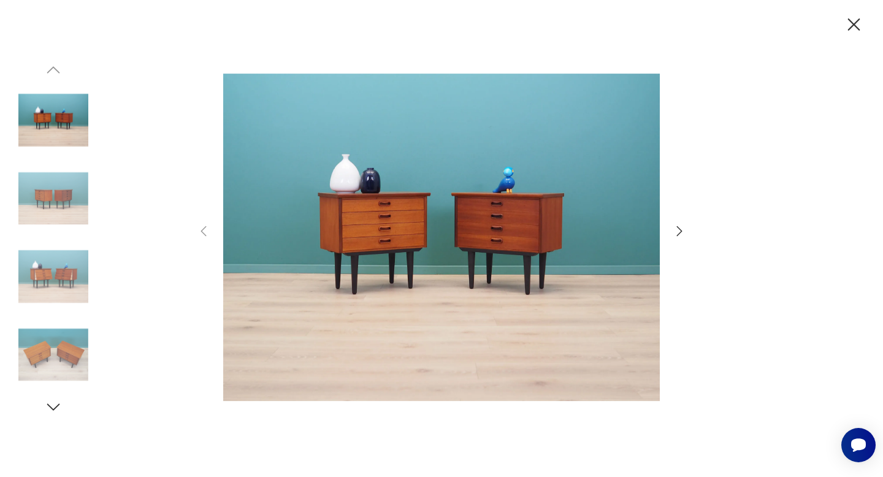
click at [678, 227] on icon "button" at bounding box center [679, 231] width 15 height 15
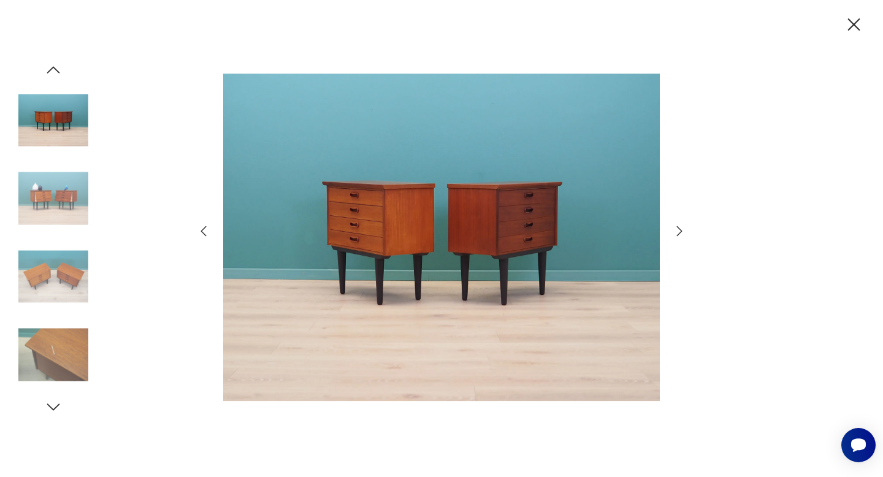
click at [678, 228] on icon "button" at bounding box center [680, 231] width 6 height 10
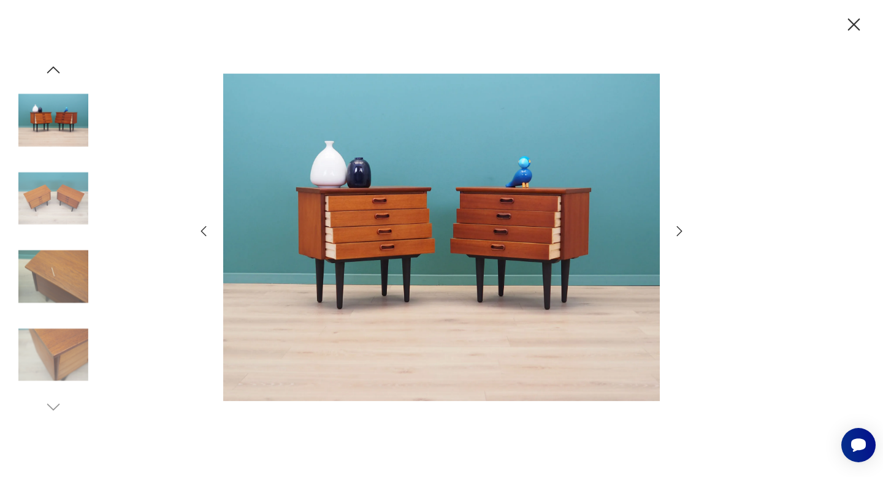
click at [678, 228] on icon "button" at bounding box center [680, 231] width 6 height 10
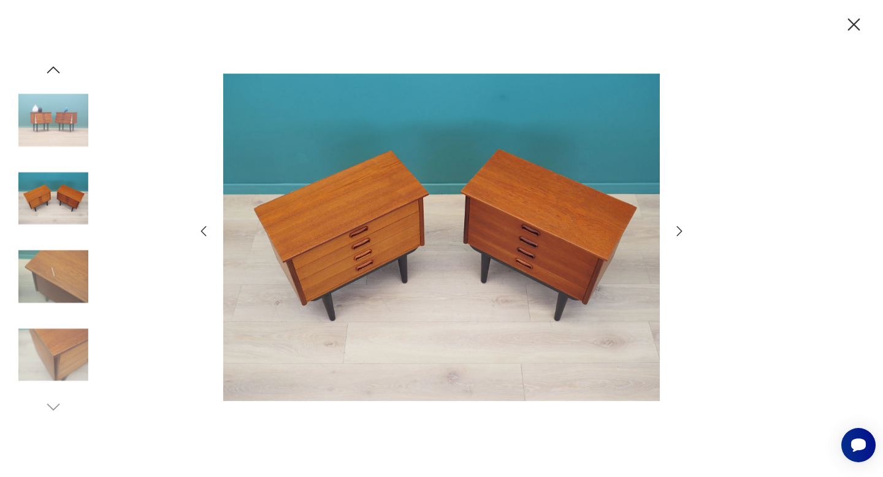
click at [678, 229] on icon "button" at bounding box center [679, 231] width 15 height 15
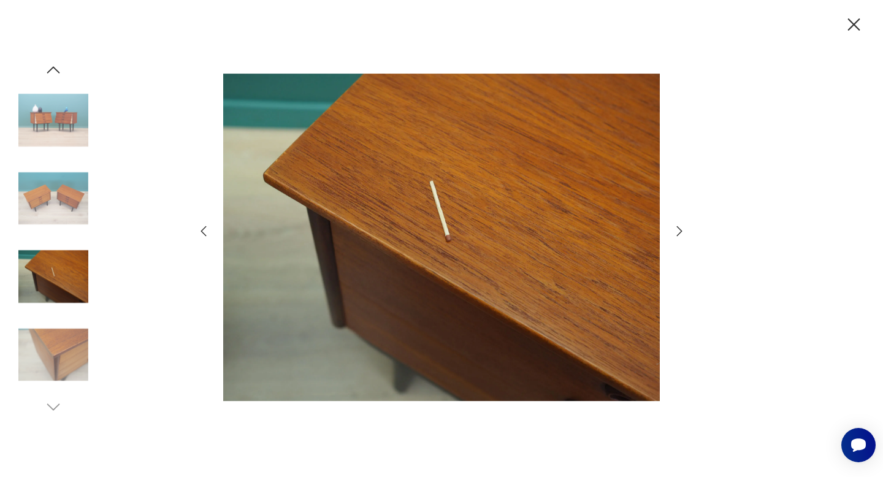
click at [856, 23] on icon "button" at bounding box center [853, 24] width 21 height 21
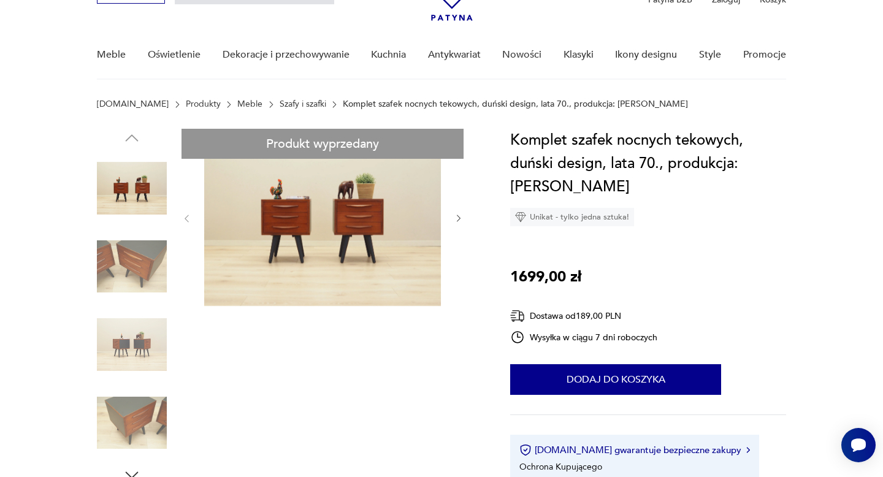
scroll to position [68, 0]
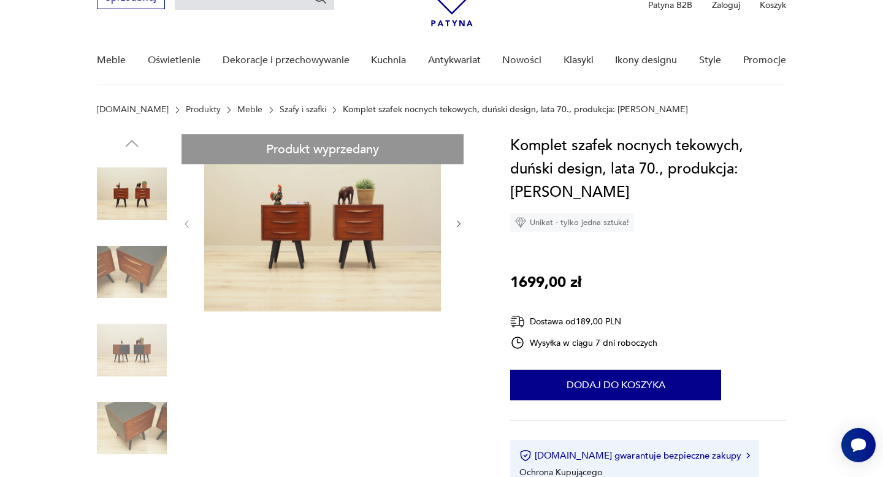
click at [355, 261] on img at bounding box center [322, 222] width 237 height 177
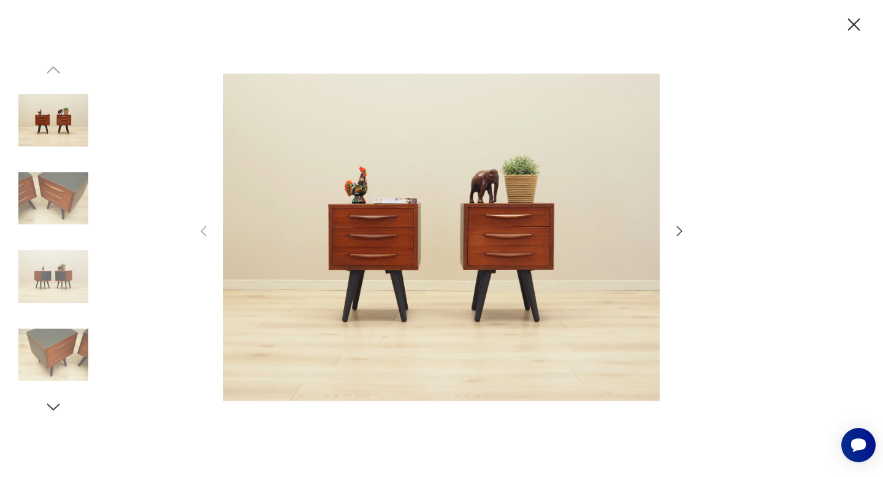
click at [680, 228] on icon "button" at bounding box center [679, 231] width 15 height 15
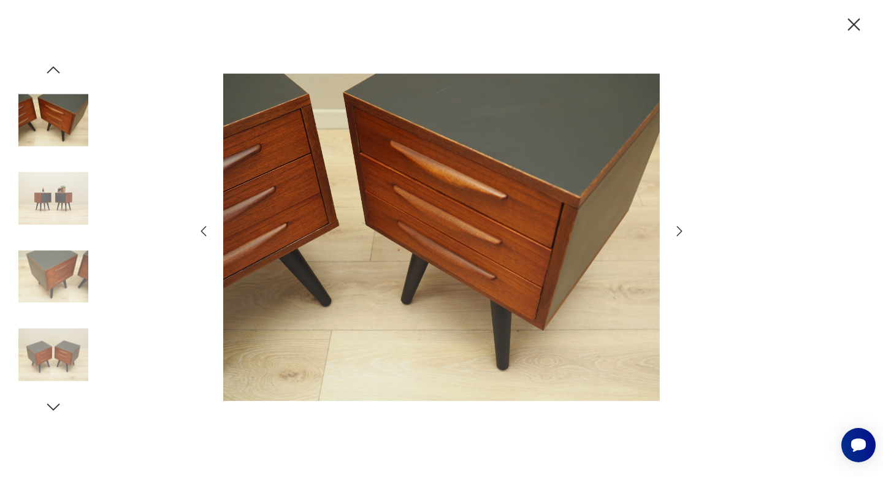
click at [680, 229] on icon "button" at bounding box center [679, 231] width 15 height 15
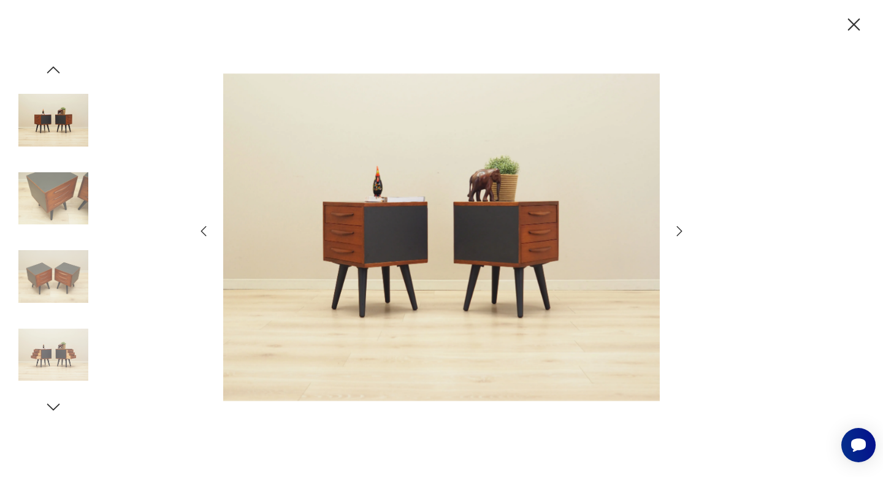
click at [680, 229] on icon "button" at bounding box center [679, 231] width 15 height 15
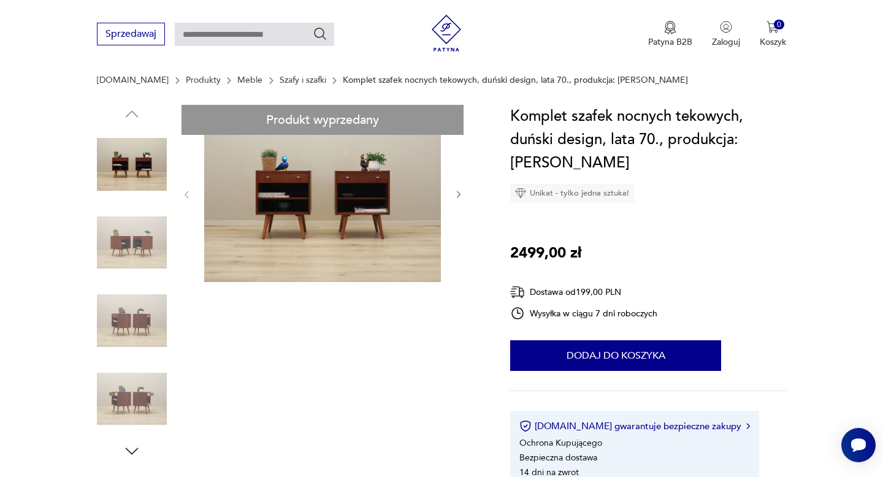
scroll to position [137, 0]
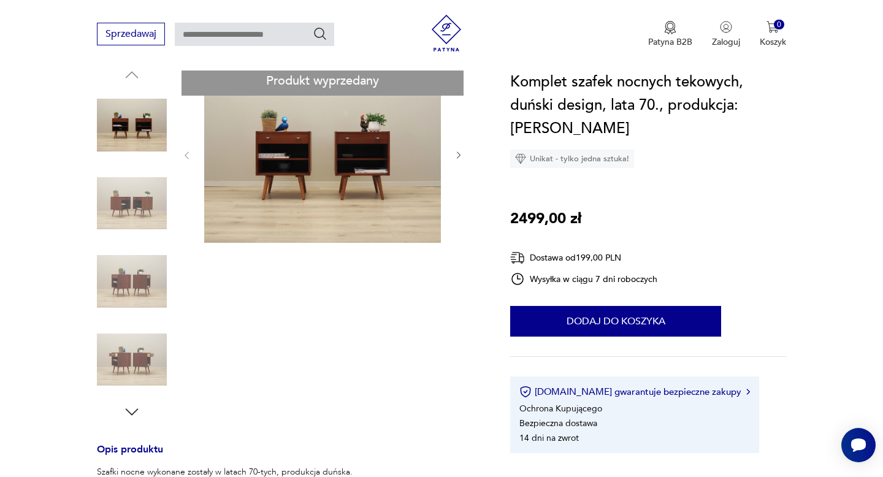
click at [351, 183] on img at bounding box center [322, 154] width 237 height 177
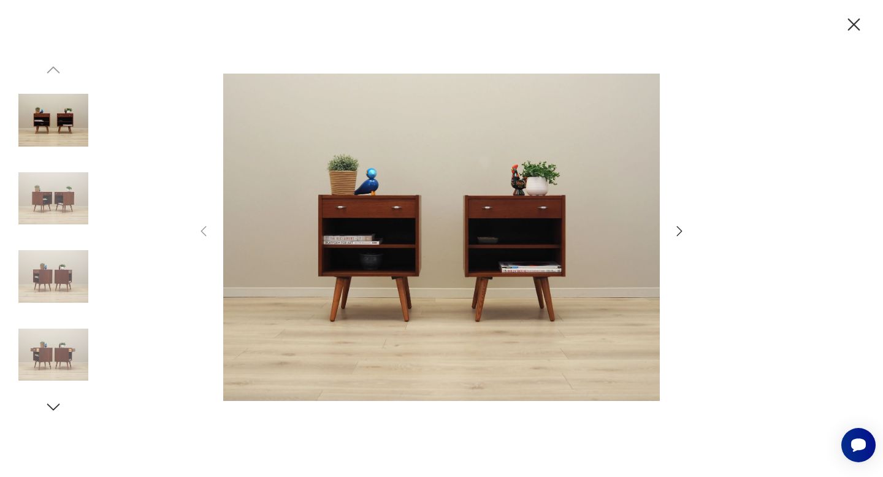
click at [677, 229] on icon "button" at bounding box center [679, 231] width 15 height 15
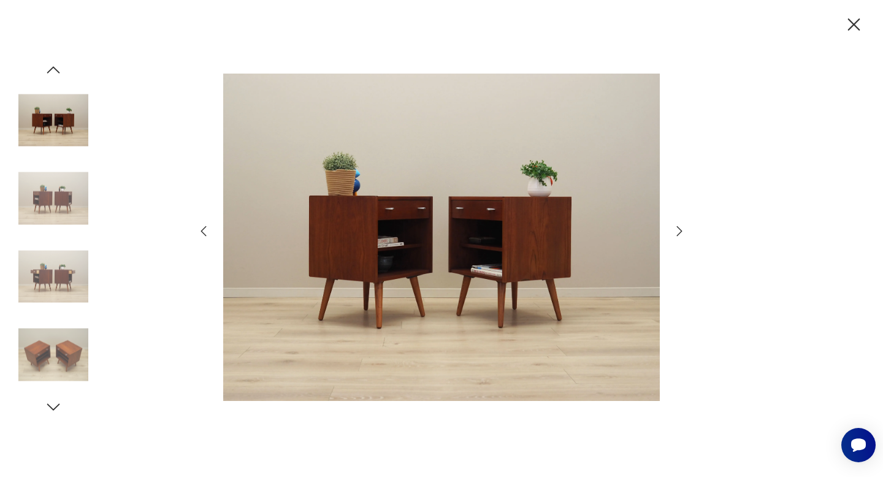
click at [677, 229] on icon "button" at bounding box center [679, 231] width 15 height 15
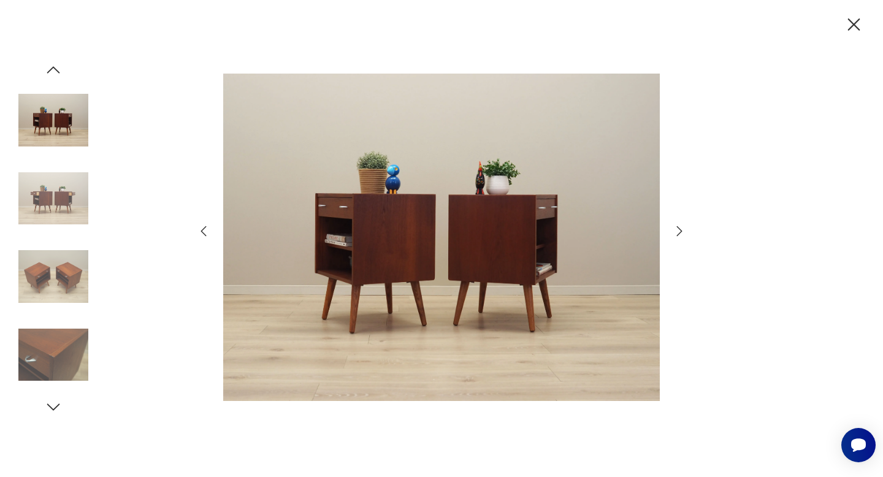
click at [677, 229] on icon "button" at bounding box center [679, 231] width 15 height 15
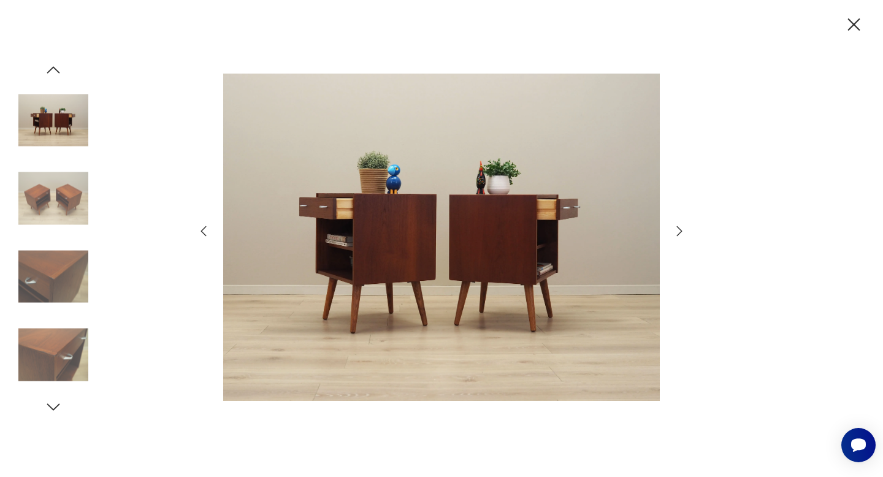
click at [677, 229] on icon "button" at bounding box center [679, 231] width 15 height 15
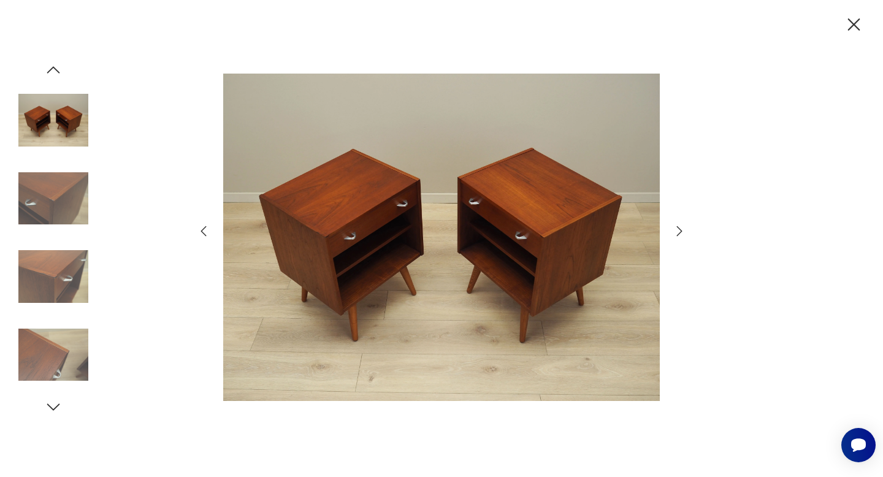
click at [677, 229] on icon "button" at bounding box center [679, 231] width 15 height 15
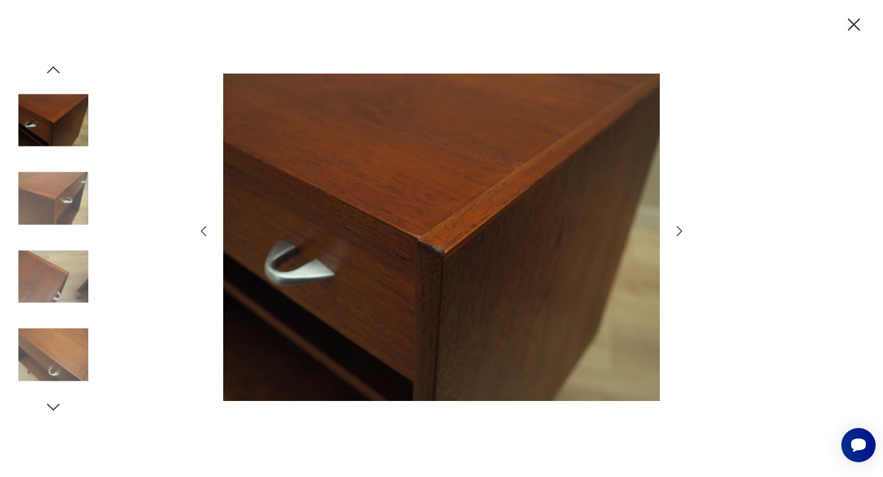
click at [852, 23] on icon "button" at bounding box center [854, 24] width 12 height 12
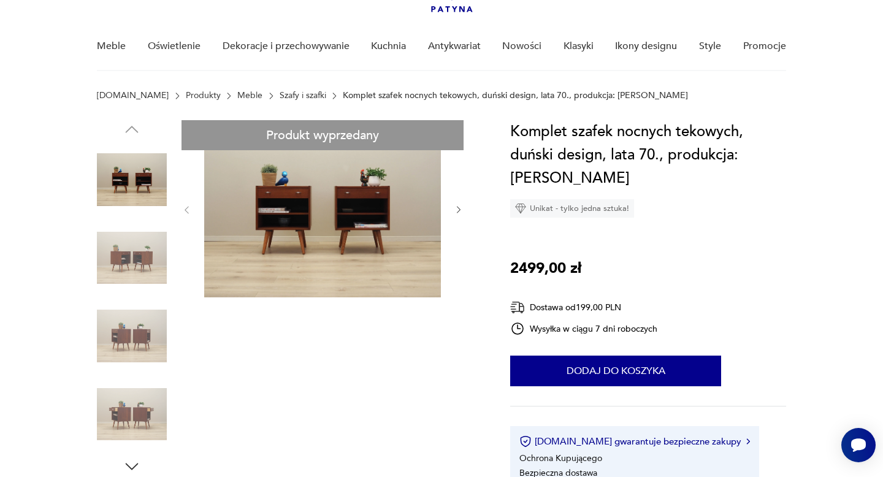
scroll to position [81, 0]
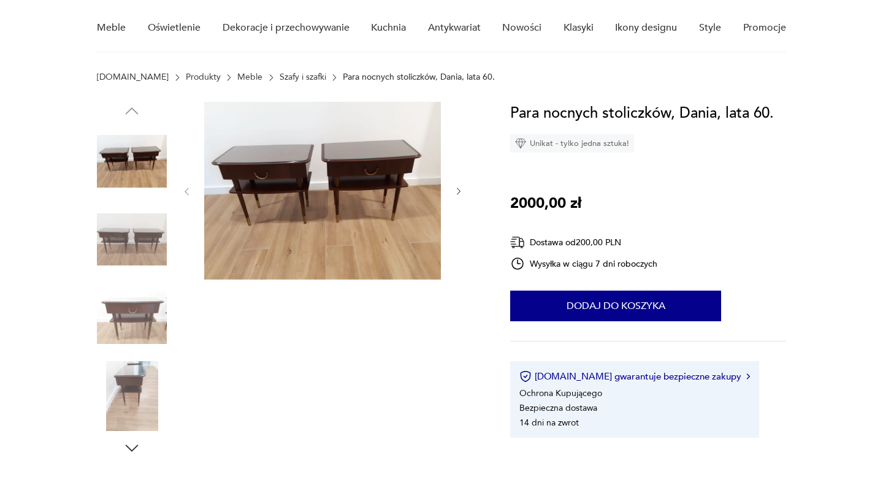
click at [131, 164] on img at bounding box center [132, 161] width 70 height 70
click at [315, 204] on img at bounding box center [322, 191] width 237 height 178
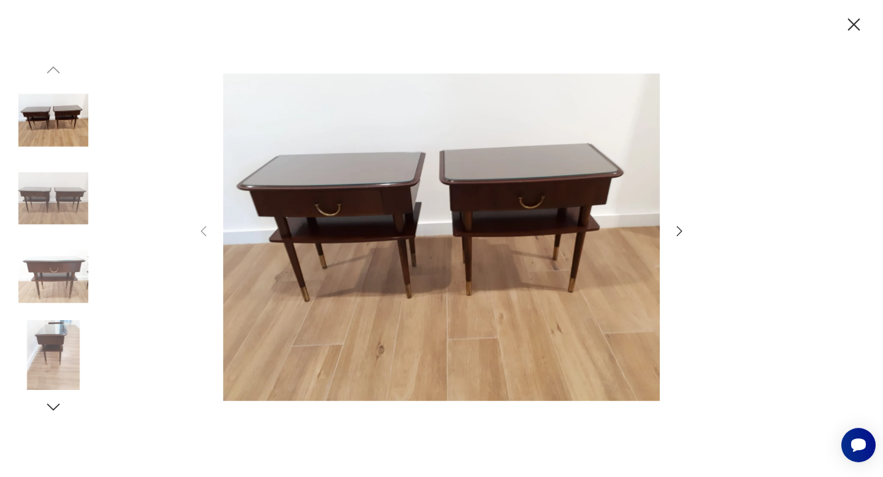
click at [683, 232] on icon "button" at bounding box center [679, 231] width 15 height 15
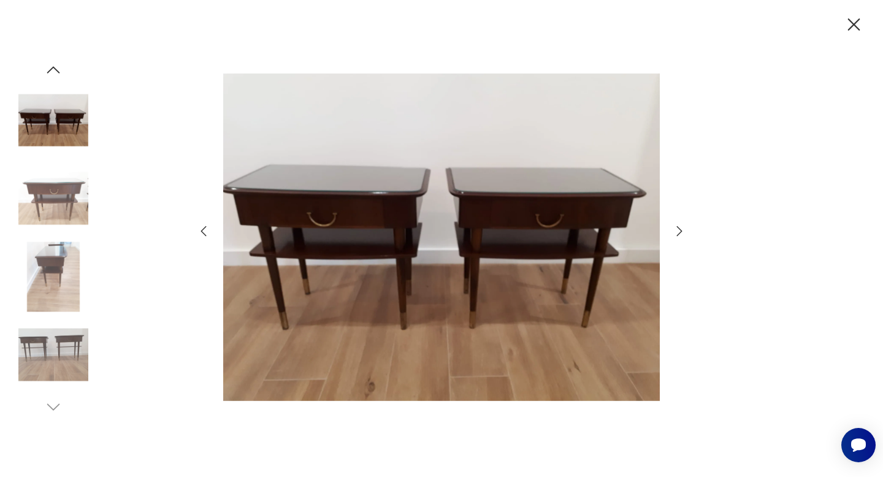
click at [683, 232] on icon "button" at bounding box center [679, 231] width 15 height 15
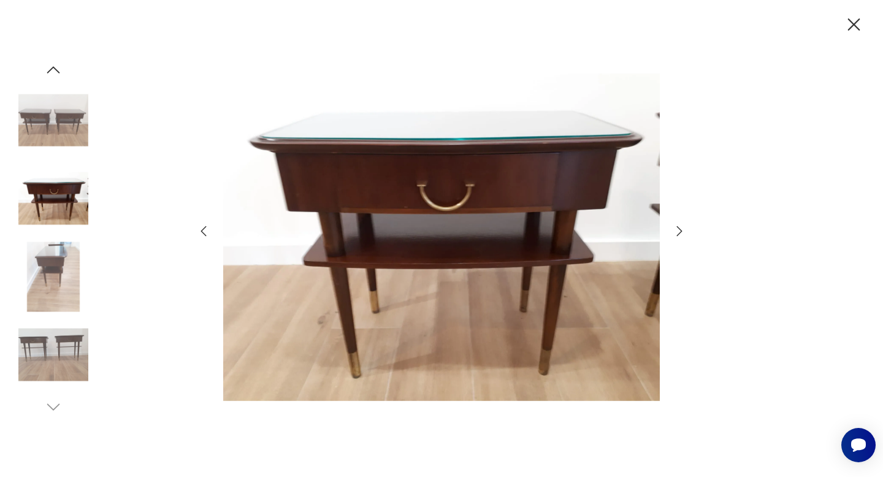
click at [683, 232] on icon "button" at bounding box center [679, 231] width 15 height 15
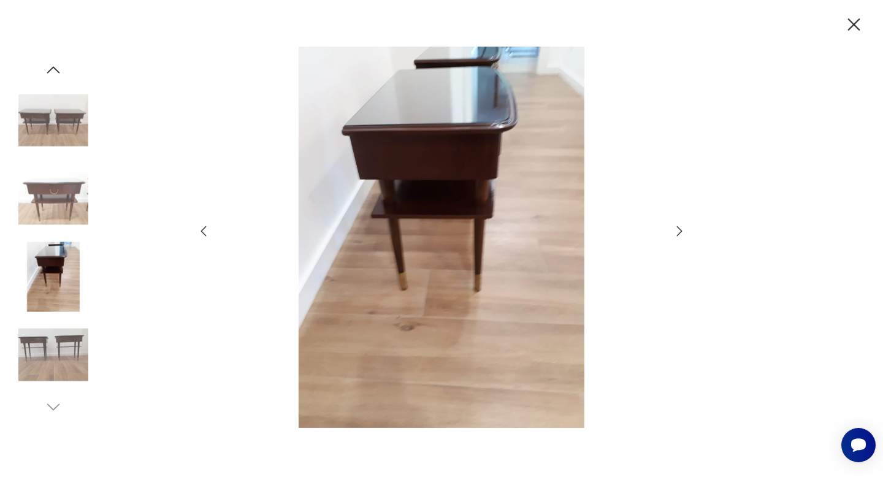
click at [683, 232] on icon "button" at bounding box center [679, 231] width 15 height 15
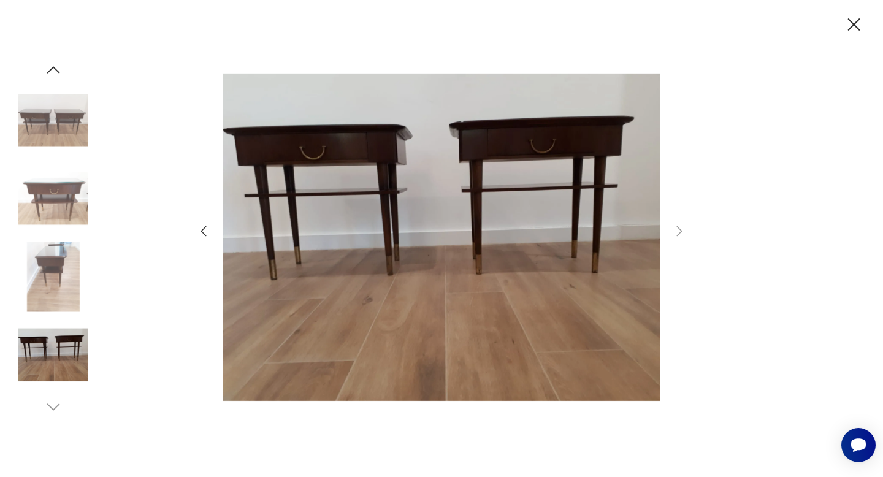
click at [855, 21] on icon "button" at bounding box center [853, 24] width 21 height 21
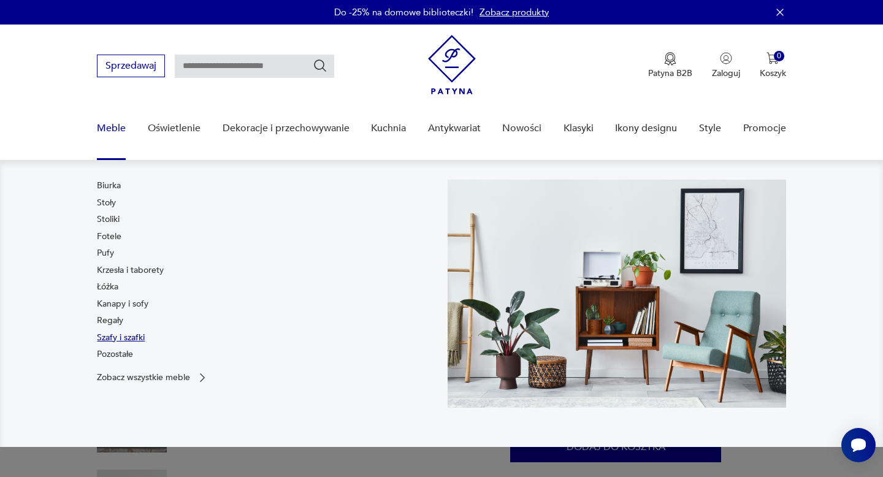
click at [115, 337] on link "Szafy i szafki" at bounding box center [121, 338] width 48 height 12
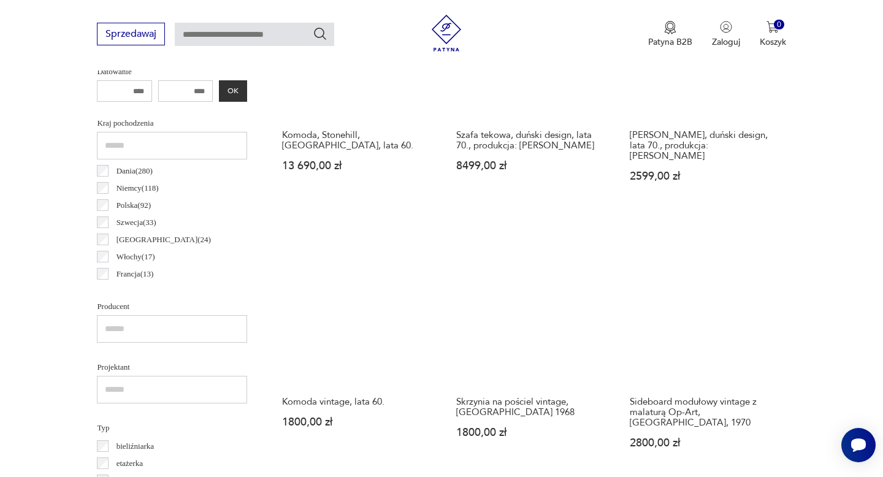
scroll to position [593, 0]
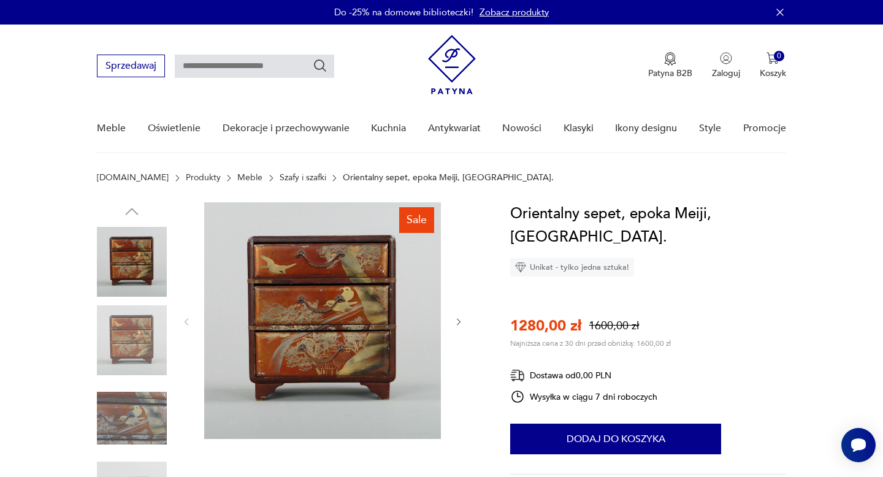
click at [242, 63] on input "text" at bounding box center [254, 66] width 159 height 23
type input "*******"
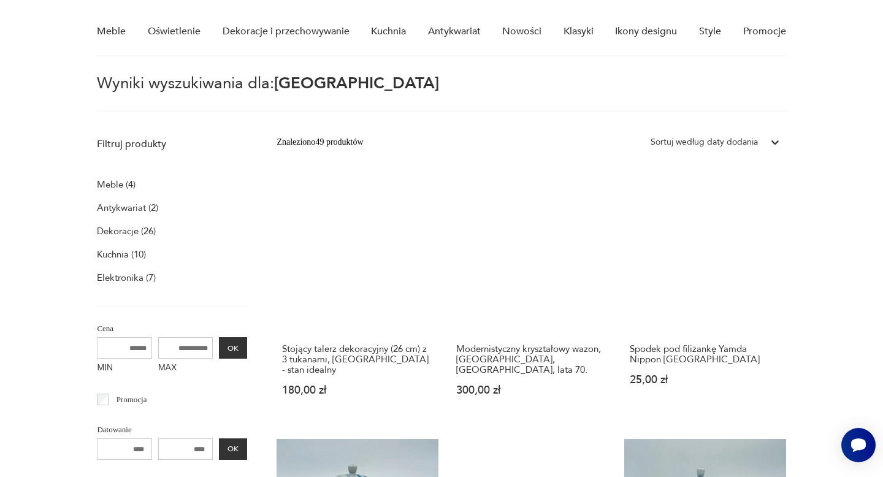
scroll to position [96, 0]
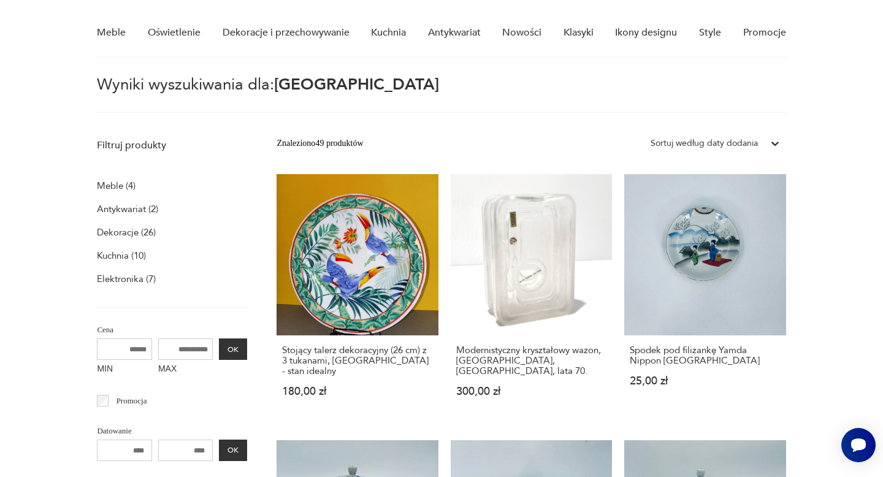
click at [124, 188] on p "Meble (4)" at bounding box center [116, 185] width 39 height 17
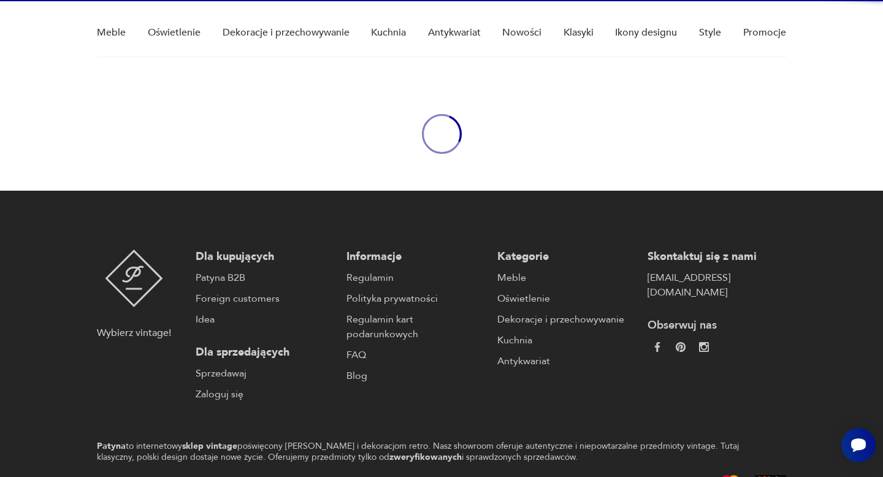
type input "*******"
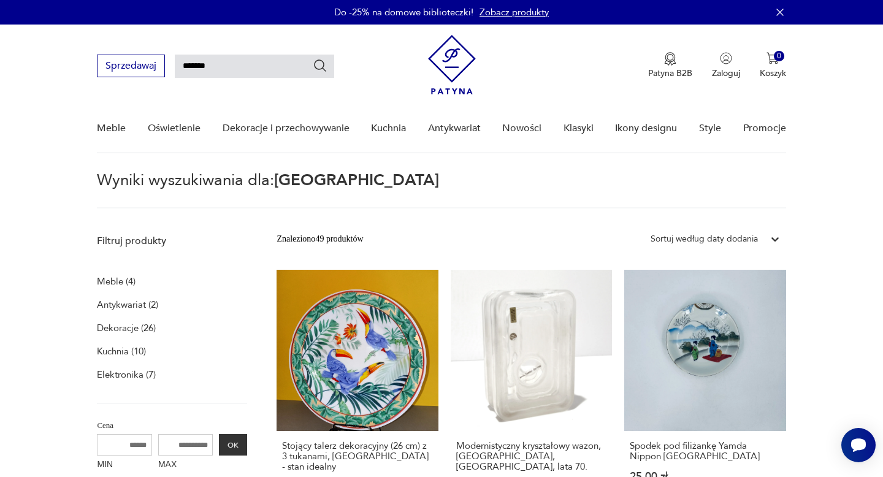
click at [131, 281] on p "Meble (4)" at bounding box center [116, 281] width 39 height 17
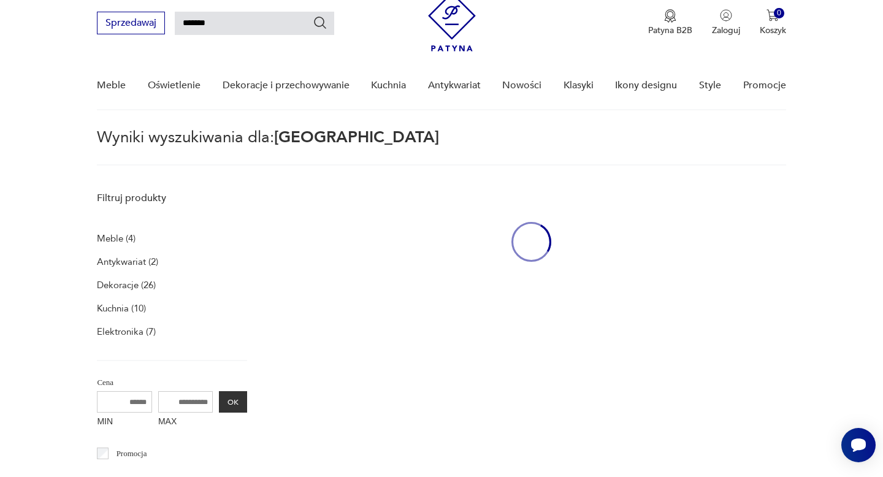
scroll to position [44, 0]
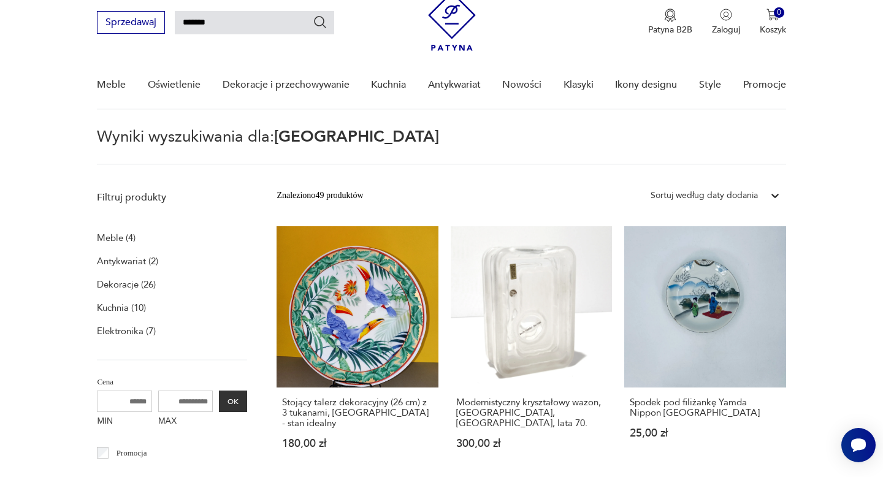
click at [115, 237] on p "Meble (4)" at bounding box center [116, 237] width 39 height 17
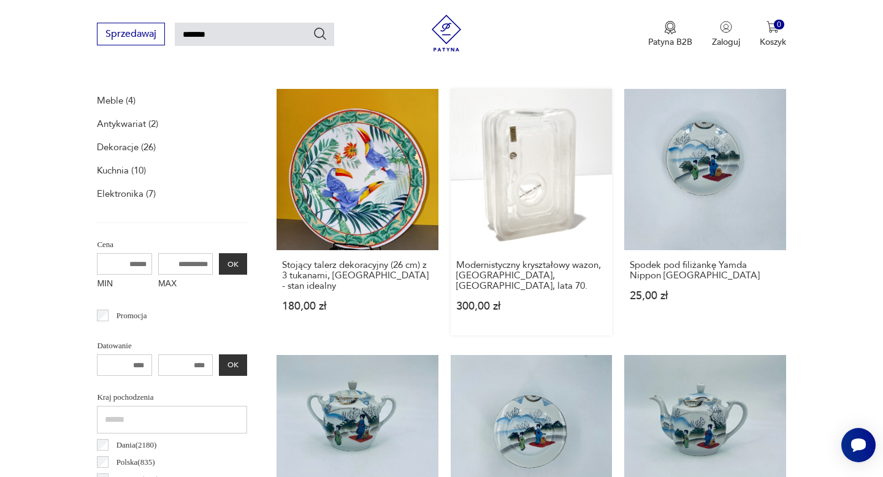
scroll to position [177, 0]
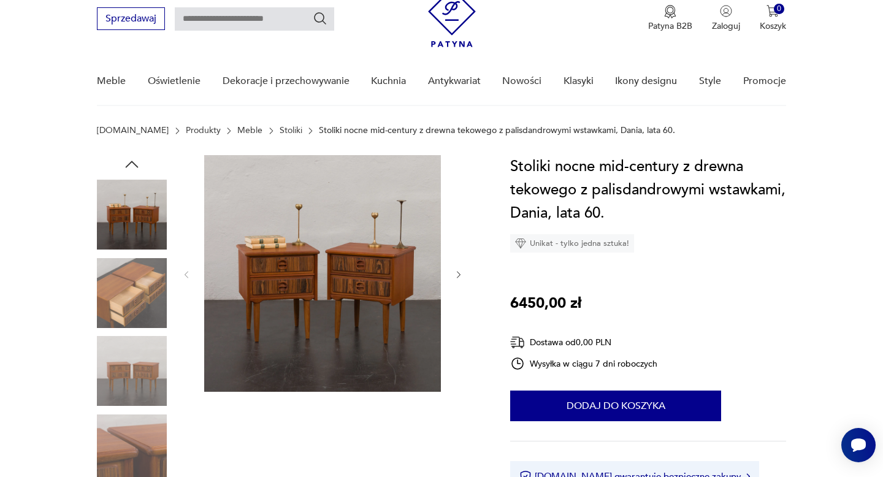
scroll to position [50, 0]
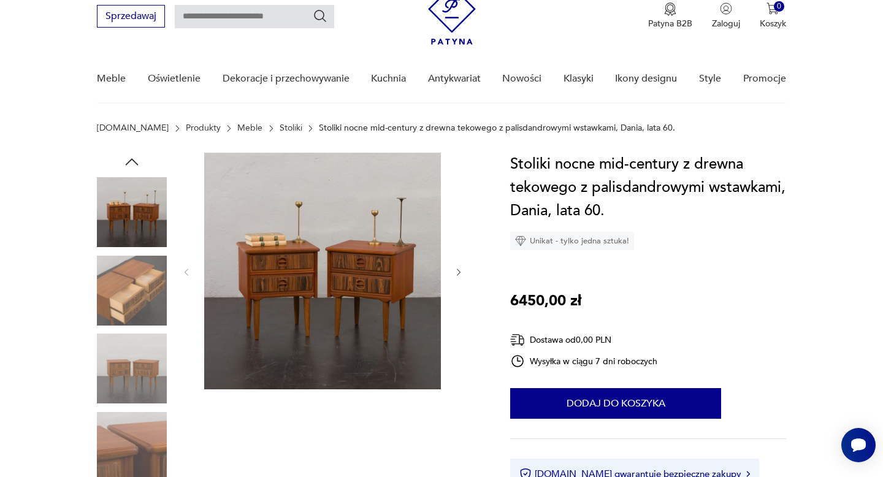
click at [289, 278] on img at bounding box center [322, 271] width 237 height 237
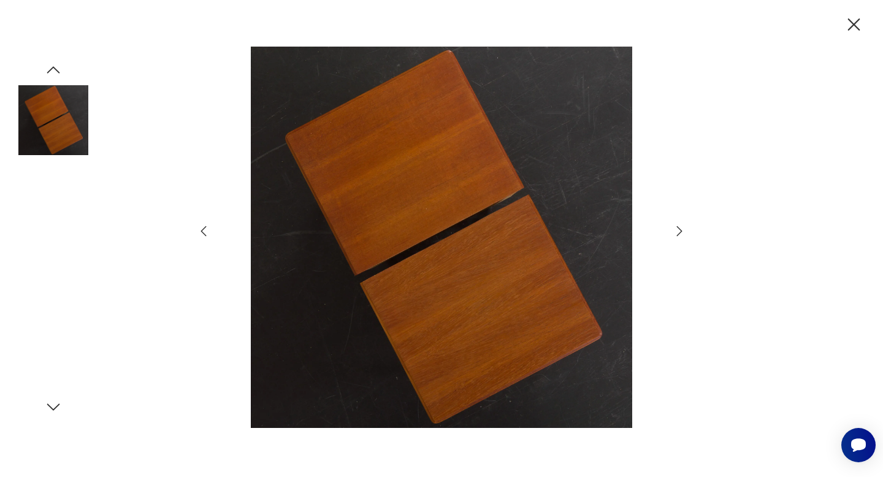
click at [54, 267] on img at bounding box center [53, 277] width 70 height 70
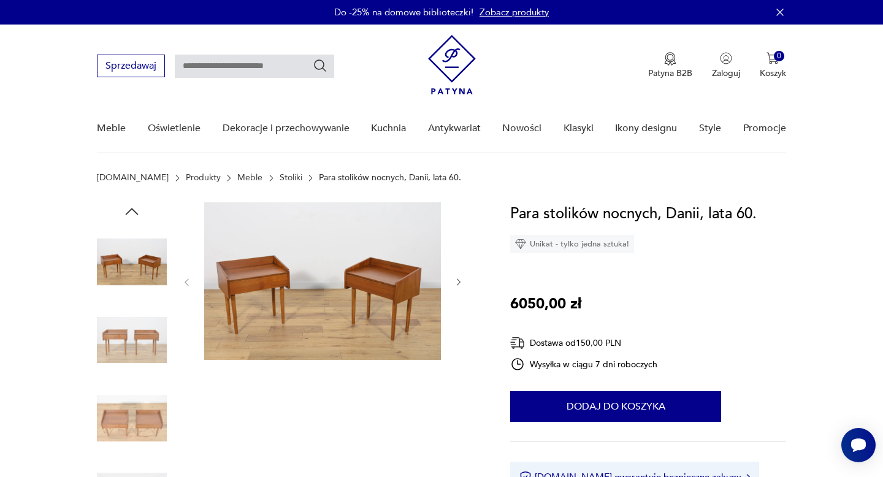
click at [346, 286] on img at bounding box center [322, 281] width 237 height 158
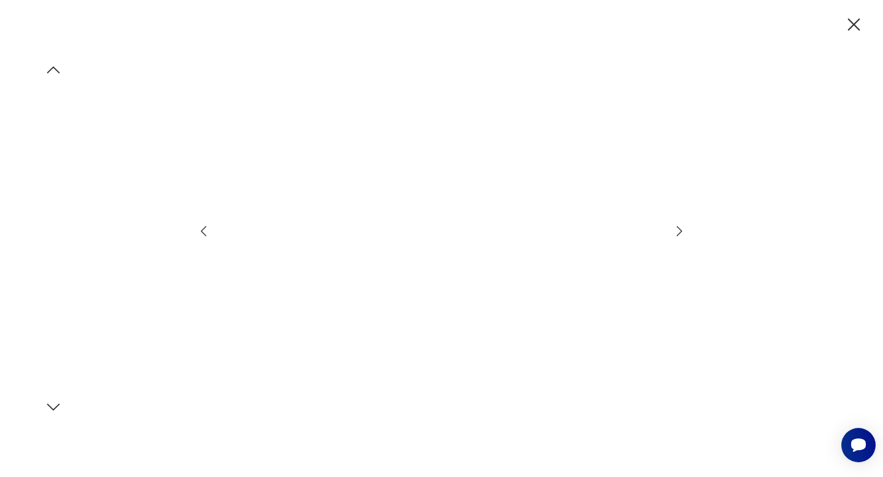
click at [40, 189] on img at bounding box center [53, 199] width 70 height 70
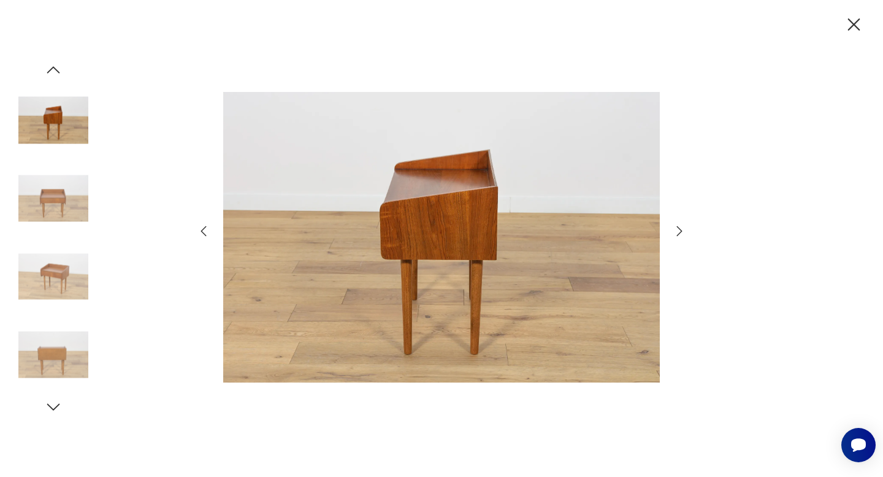
click at [64, 291] on img at bounding box center [53, 277] width 70 height 70
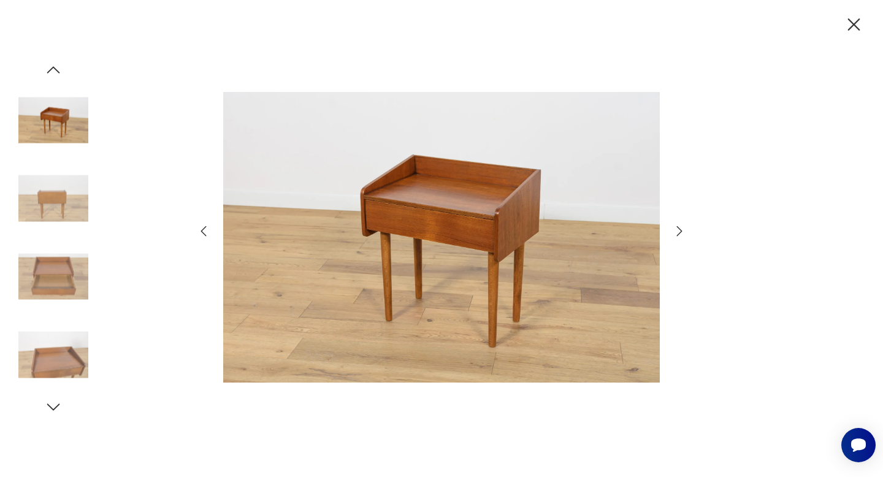
click at [64, 282] on img at bounding box center [53, 277] width 70 height 70
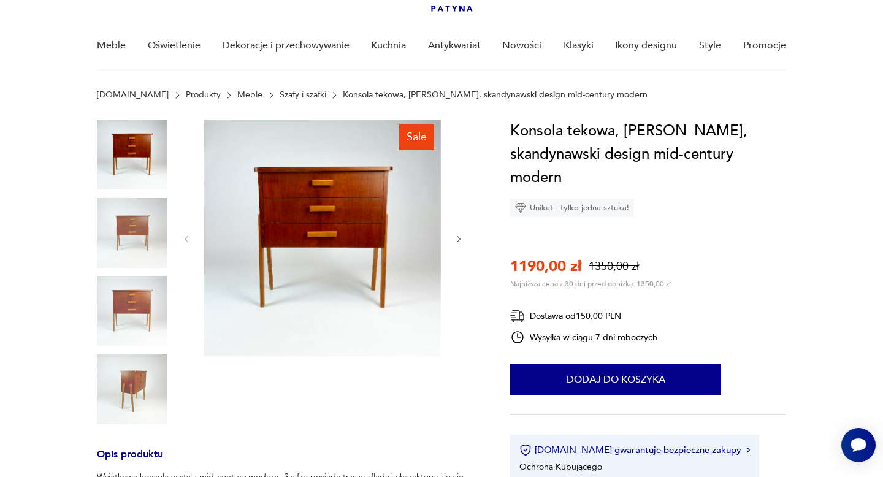
scroll to position [79, 0]
